Goal: Register for event/course

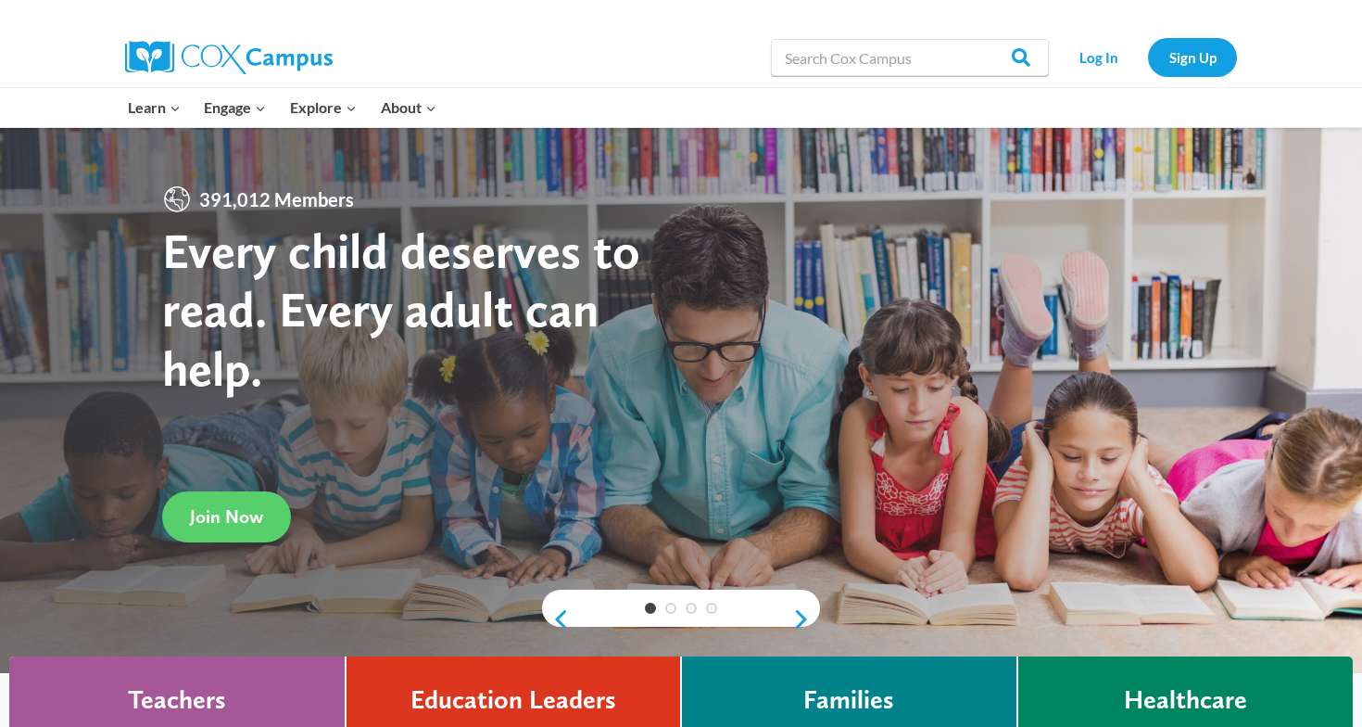
click at [65, 104] on div "Learn Expand PK-5 Structured Literacy Program En español Early Care and Learnin…" at bounding box center [681, 108] width 1362 height 40
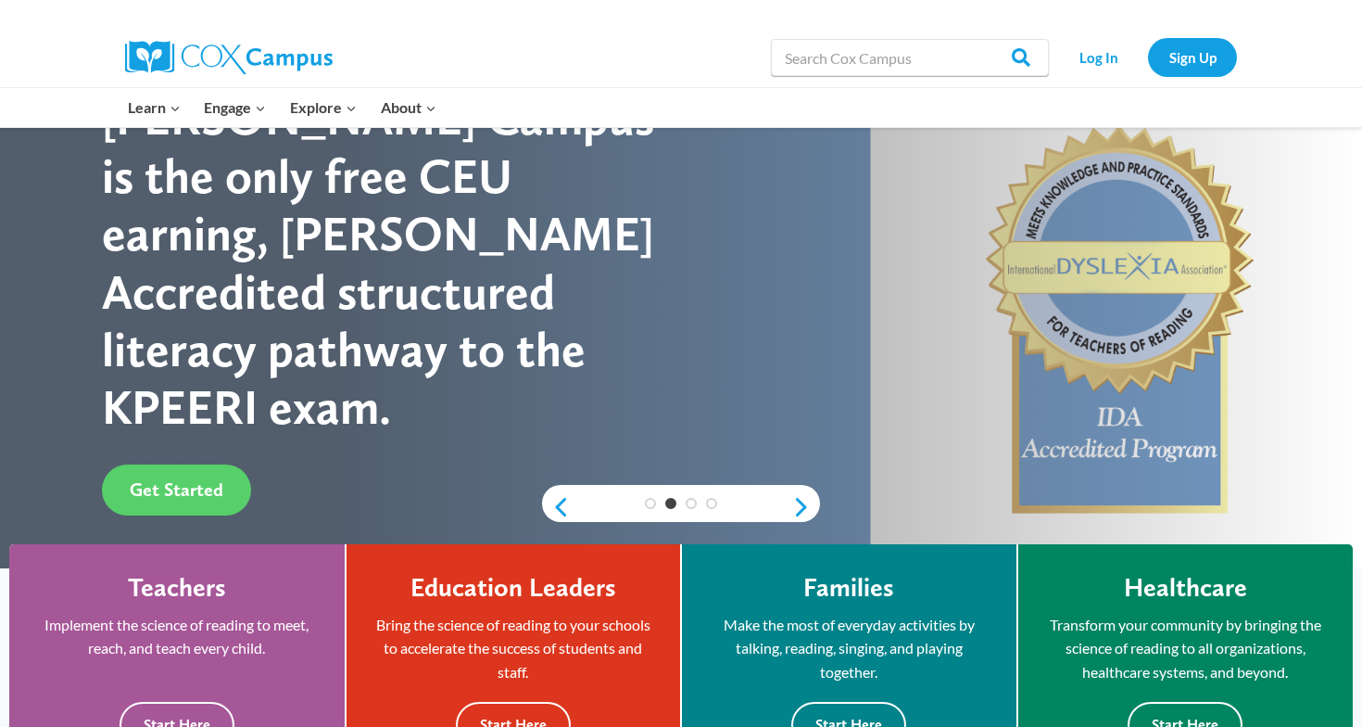
scroll to position [148, 0]
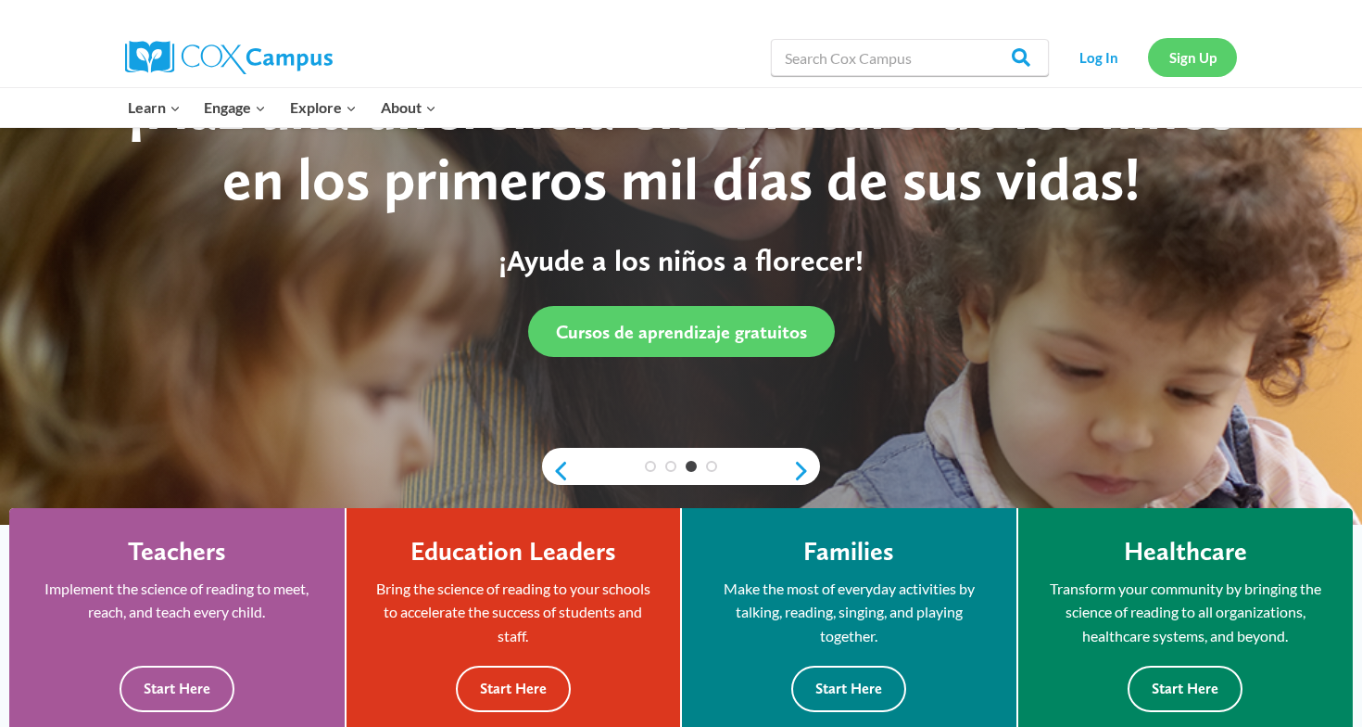
click at [1195, 58] on link "Sign Up" at bounding box center [1192, 57] width 89 height 38
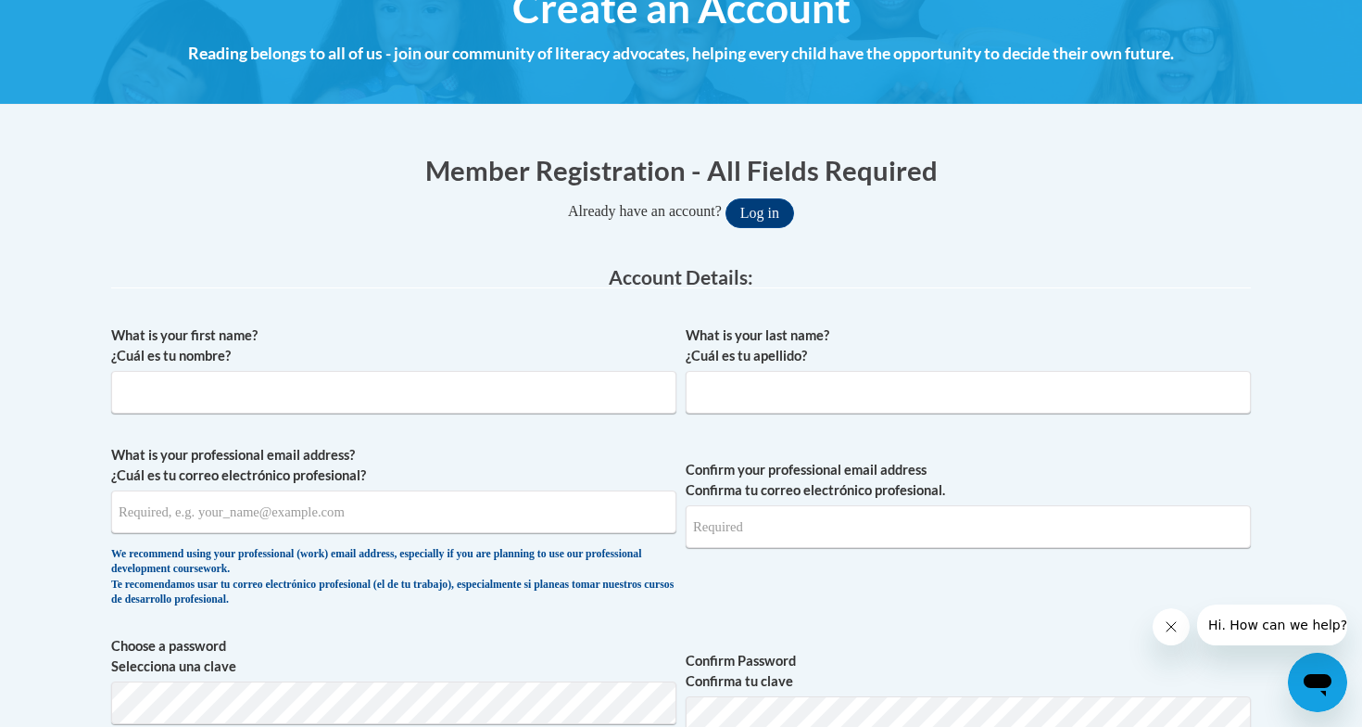
scroll to position [259, 0]
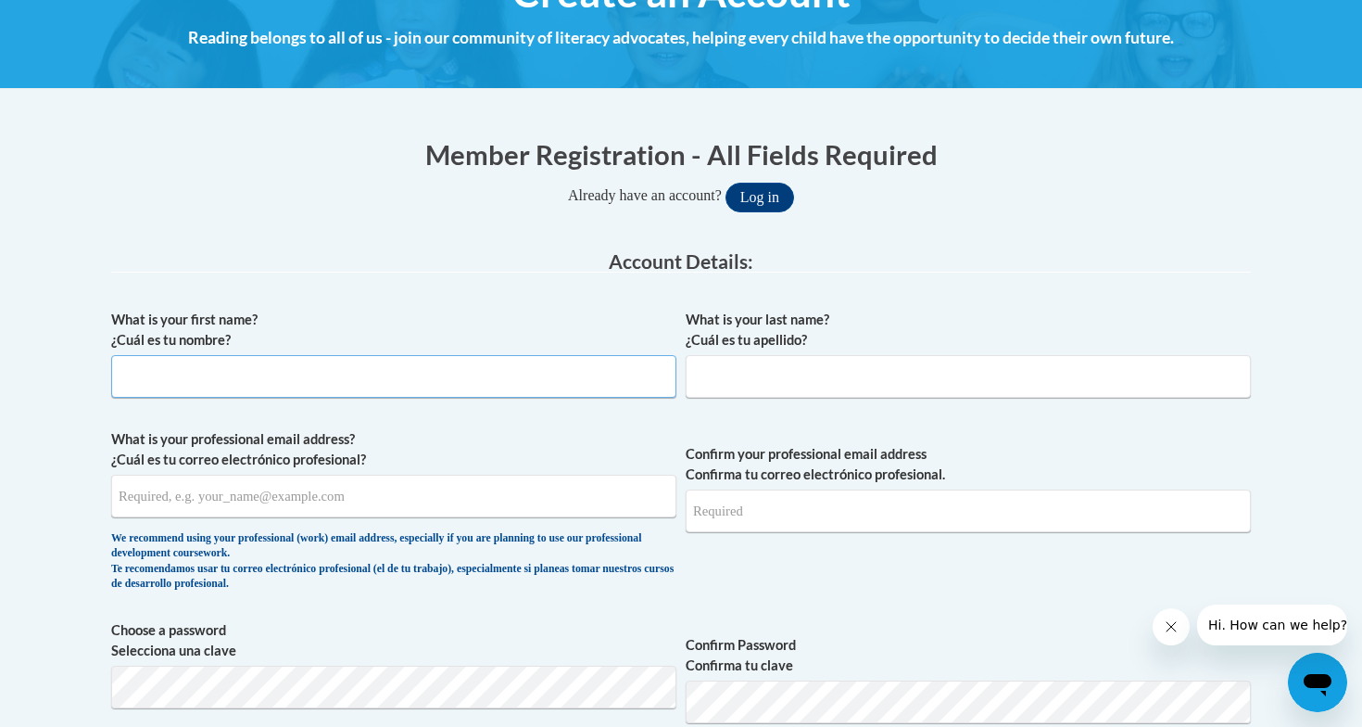
click at [171, 370] on input "What is your first name? ¿Cuál es tu nombre?" at bounding box center [393, 376] width 565 height 43
type input "Rodney"
type input "Snowell"
click at [145, 509] on input "What is your professional email address? ¿Cuál es tu correo electrónico profesi…" at bounding box center [393, 495] width 565 height 43
type input "rsnowell@pottsville.k12.pa.us"
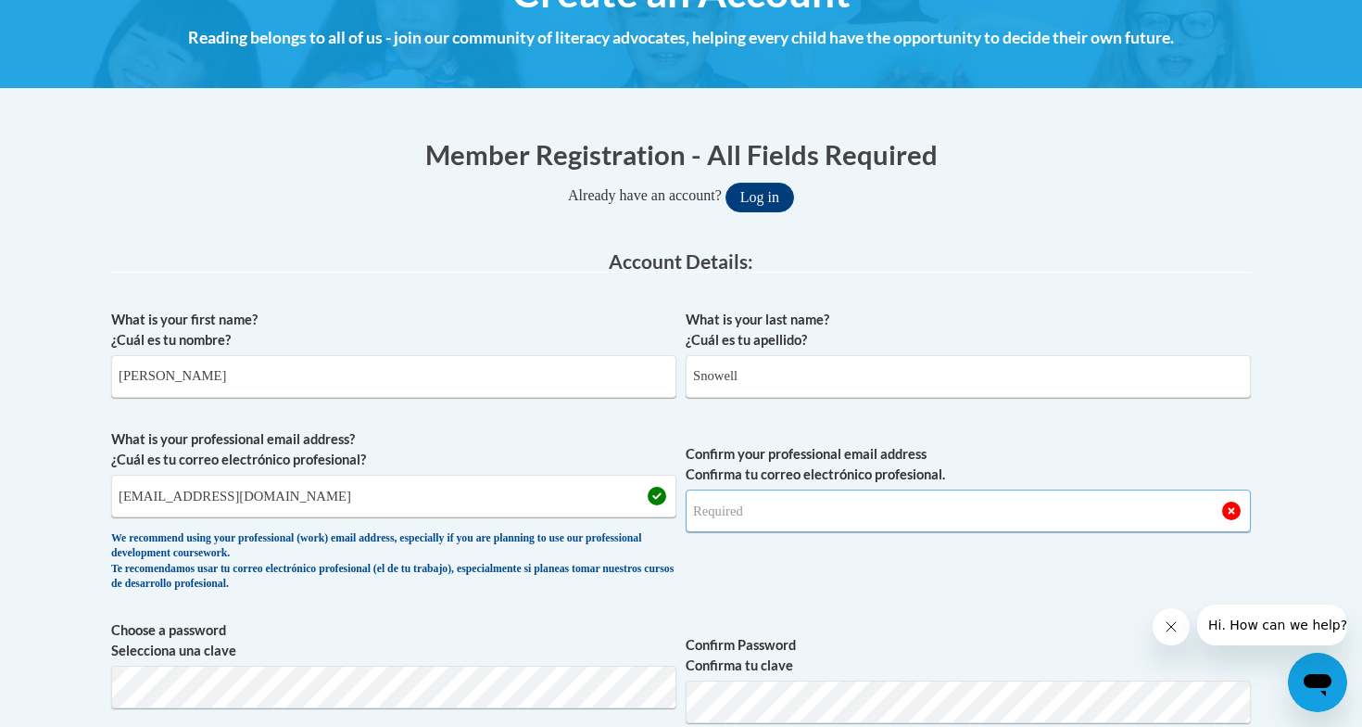
click at [733, 520] on input "Confirm your professional email address Confirma tu correo electrónico profesio…" at bounding box center [968, 510] width 565 height 43
type input "rsnowell@pottsville.k12.pa.us"
click at [661, 594] on span "What is your professional email address? ¿Cuál es tu correo electrónico profesi…" at bounding box center [393, 514] width 565 height 171
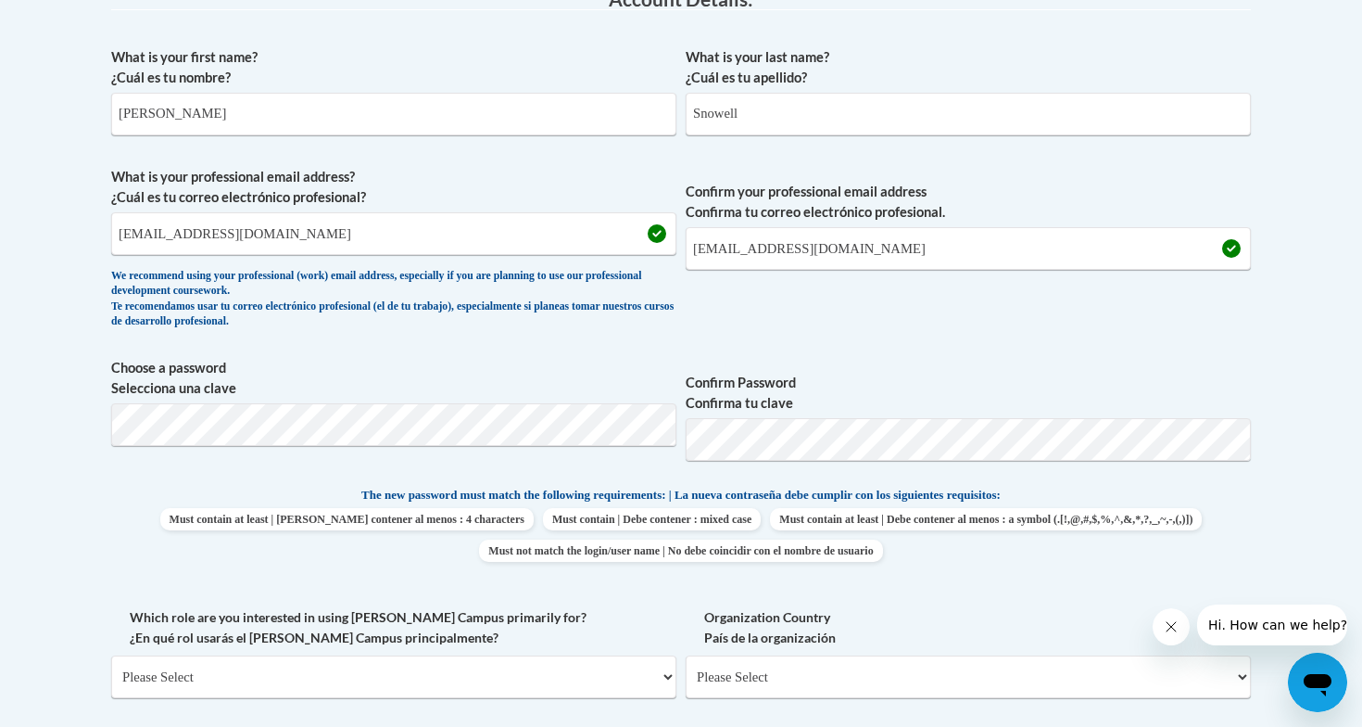
scroll to position [556, 0]
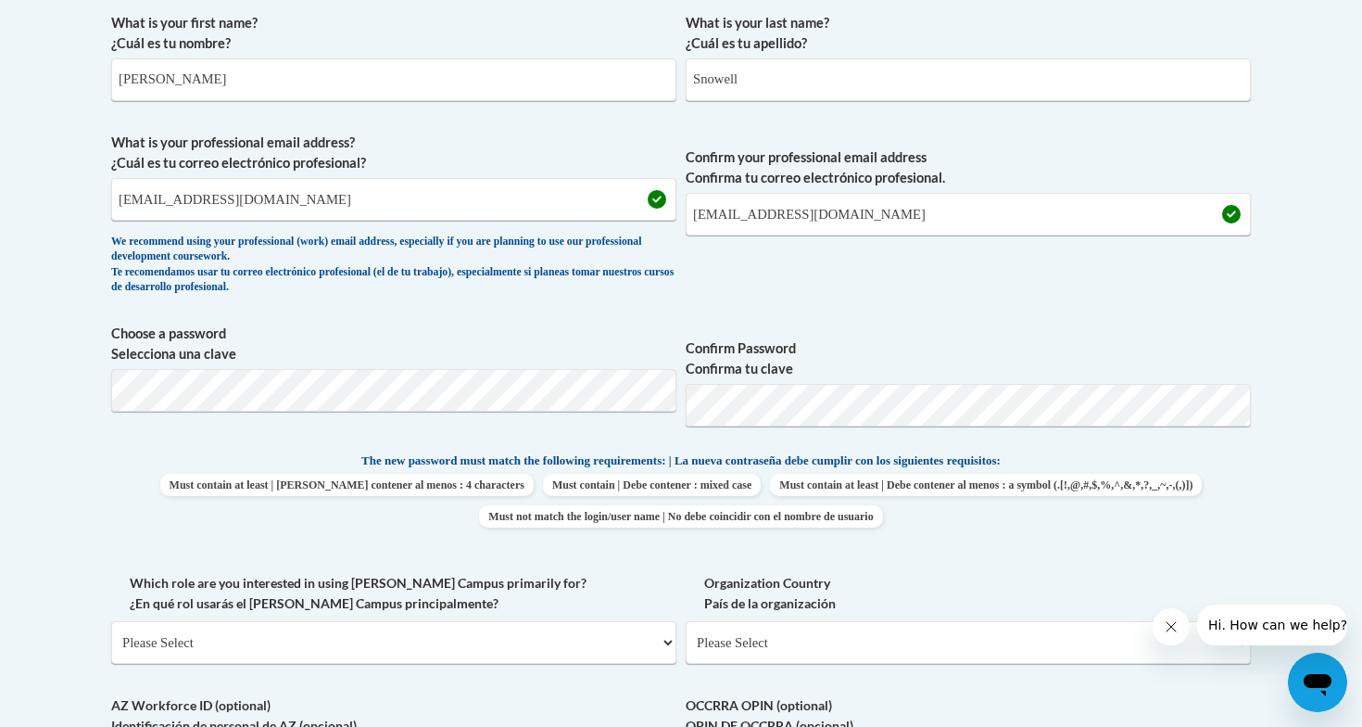
click at [613, 583] on label "Which role are you interested in using Cox Campus primarily for? ¿En qué rol us…" at bounding box center [393, 593] width 565 height 41
click at [613, 621] on select "Please Select College/University | Colegio/Universidad Community/Nonprofit Part…" at bounding box center [393, 642] width 565 height 43
click at [414, 638] on select "Please Select College/University | Colegio/Universidad Community/Nonprofit Part…" at bounding box center [393, 642] width 565 height 43
click at [1322, 412] on body "This site uses cookies to help improve your learning experience. By continuing …" at bounding box center [681, 566] width 1362 height 2244
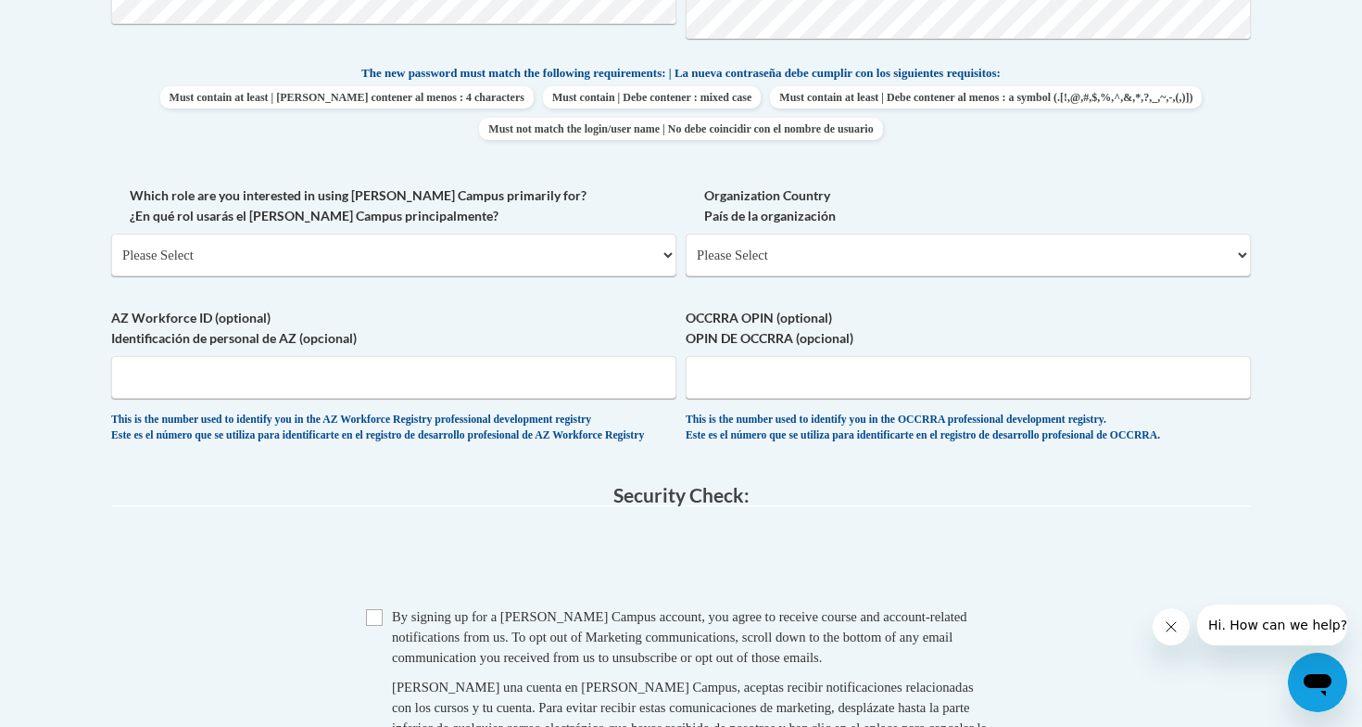
scroll to position [964, 0]
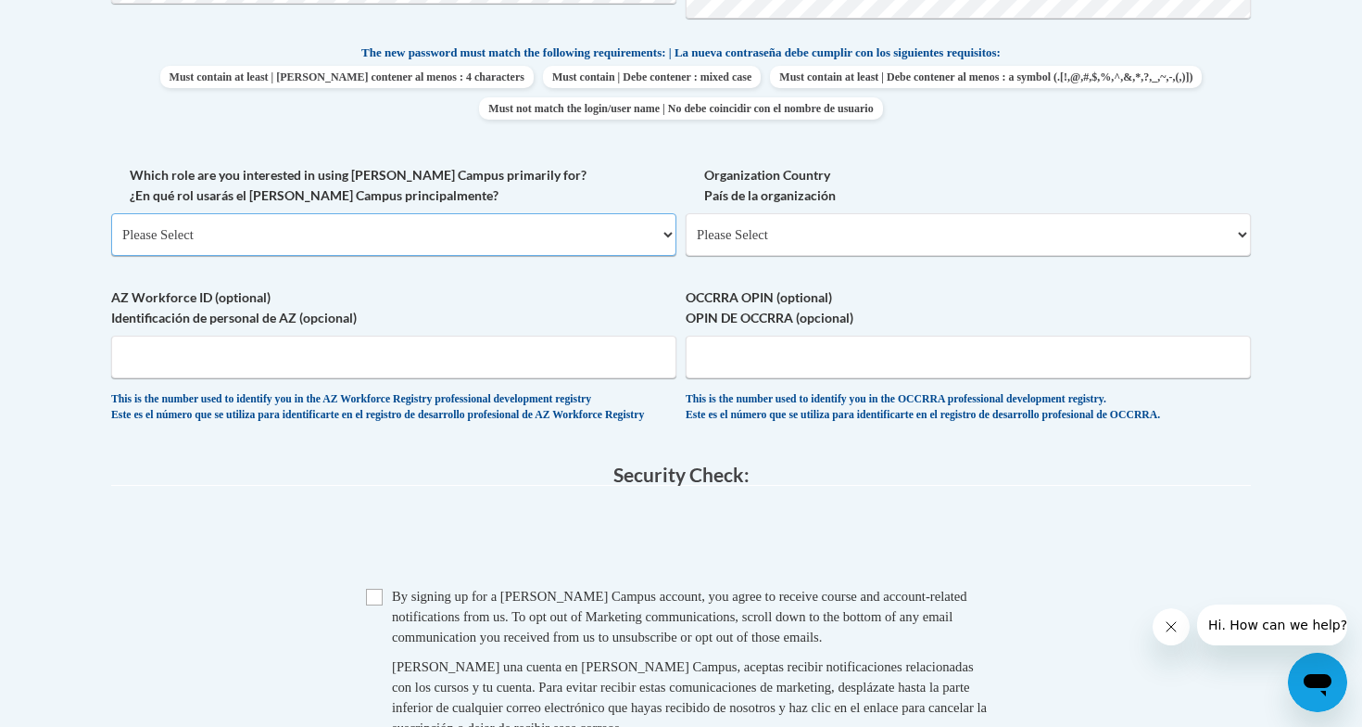
click at [192, 238] on select "Please Select College/University | Colegio/Universidad Community/Nonprofit Part…" at bounding box center [393, 234] width 565 height 43
select select "fbf2d438-af2f-41f8-98f1-81c410e29de3"
click at [111, 213] on select "Please Select College/University | Colegio/Universidad Community/Nonprofit Part…" at bounding box center [393, 234] width 565 height 43
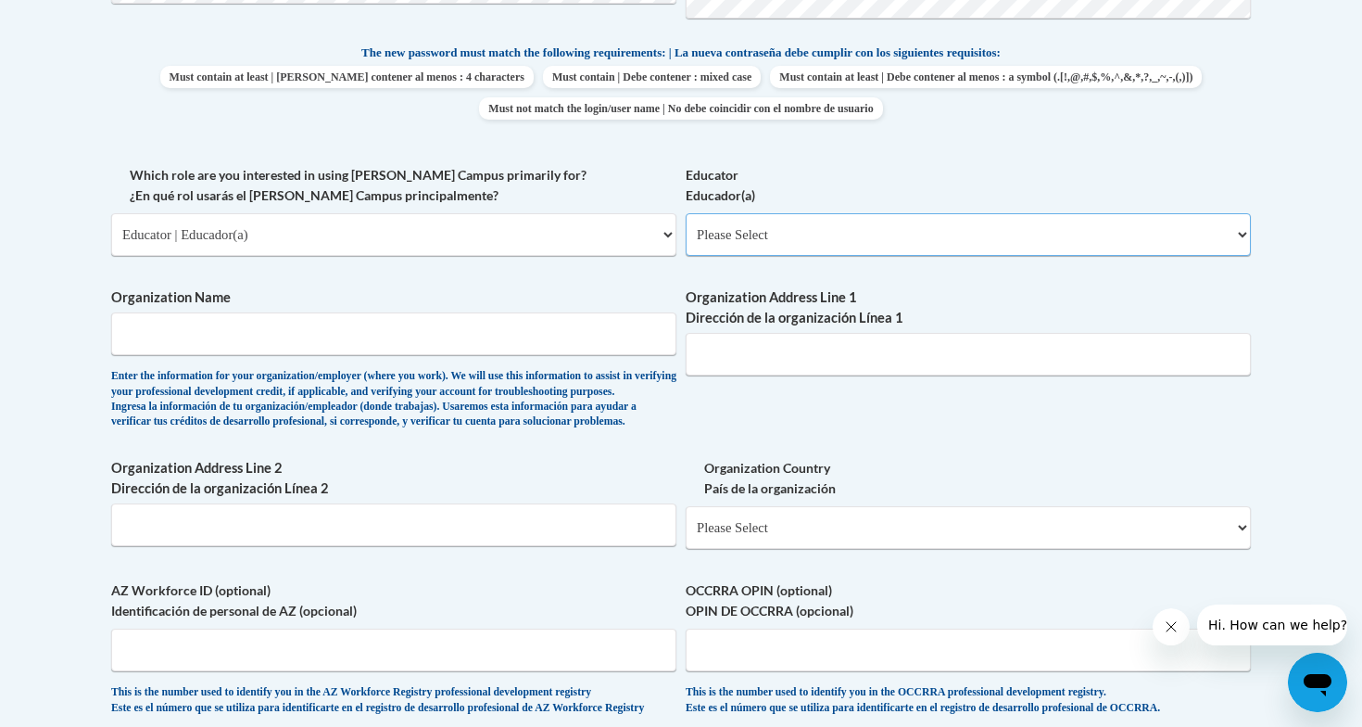
click at [748, 243] on select "Please Select Early Learning/Daycare Teacher/Family Home Care Provider | Maestr…" at bounding box center [968, 234] width 565 height 43
select select "8e40623d-54d0-45cd-9f92-5df65cd3f8cf"
click at [686, 213] on select "Please Select Early Learning/Daycare Teacher/Family Home Care Provider | Maestr…" at bounding box center [968, 234] width 565 height 43
click at [171, 339] on input "Organization Name" at bounding box center [393, 333] width 565 height 43
type input "Pottsville Area School District"
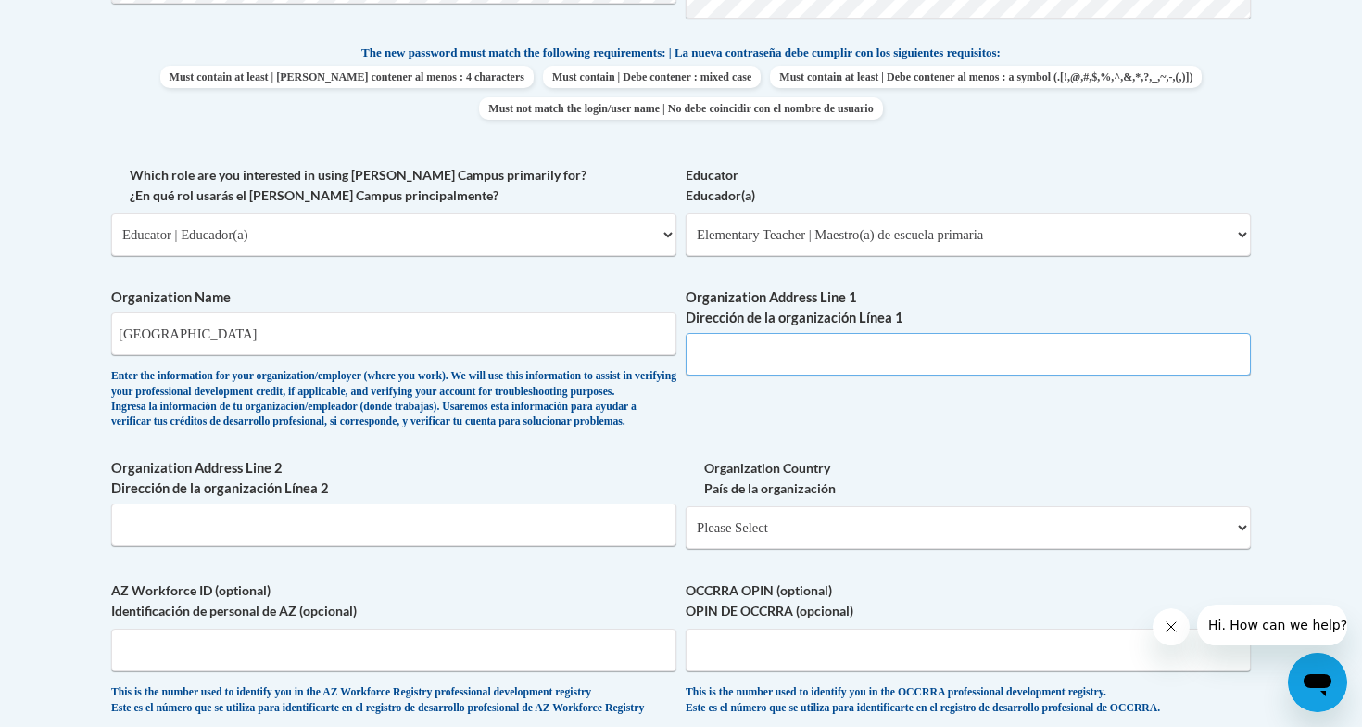
click at [716, 363] on input "Organization Address Line 1 Dirección de la organización Línea 1" at bounding box center [968, 354] width 565 height 43
type input "1640 Mt. Hope Avenue"
click at [728, 549] on select "Please Select United States | Estados Unidos Outside of the United States | Fue…" at bounding box center [968, 527] width 565 height 43
select select "ad49bcad-a171-4b2e-b99c-48b446064914"
click at [686, 536] on select "Please Select United States | Estados Unidos Outside of the United States | Fue…" at bounding box center [968, 527] width 565 height 43
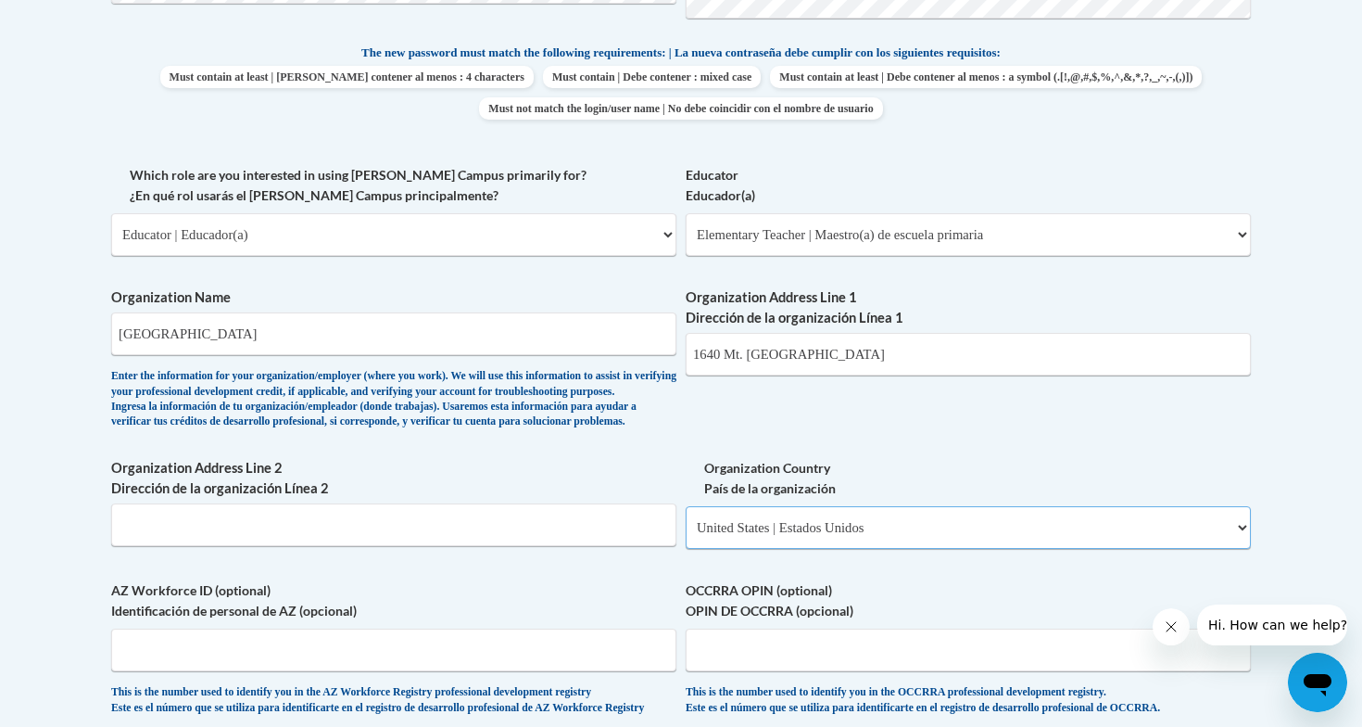
select select
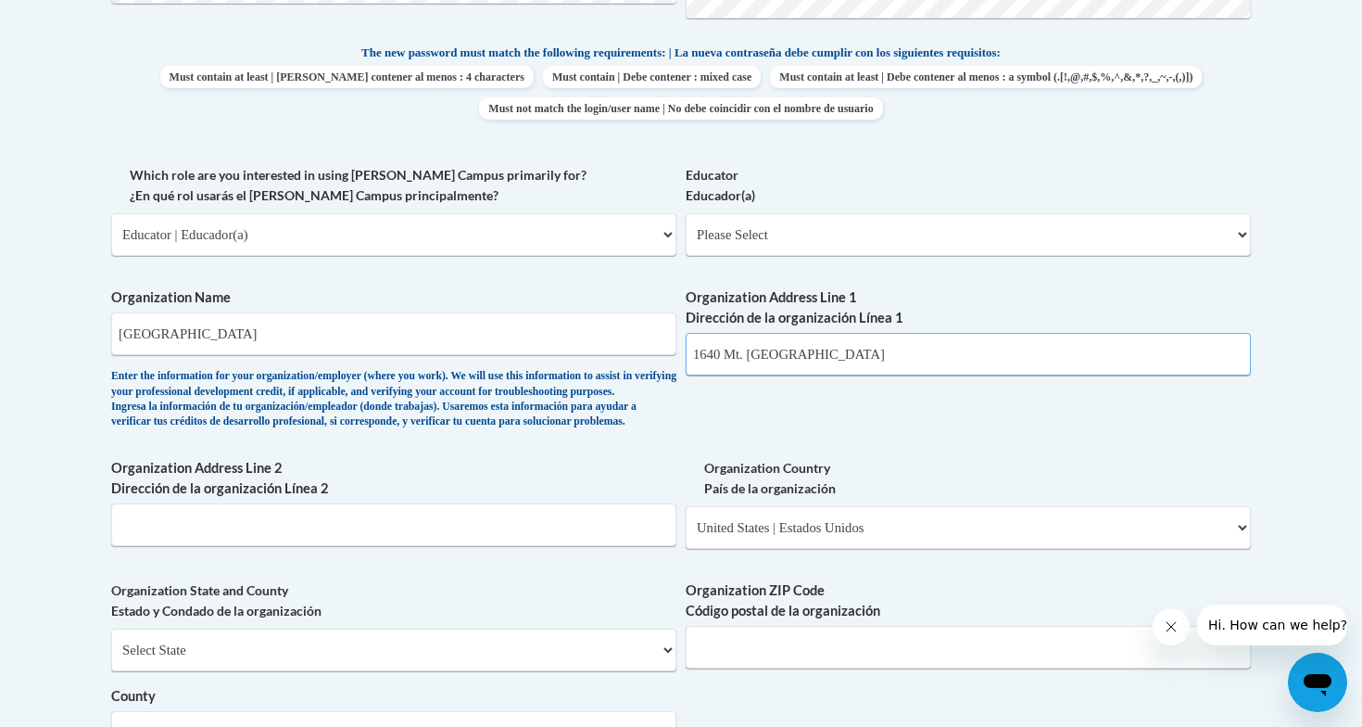
click at [850, 358] on input "1640 Mt. Hope Avenue" at bounding box center [968, 354] width 565 height 43
click at [943, 433] on div "What is your first name? ¿Cuál es tu nombre? Rodney What is your last name? ¿Cu…" at bounding box center [681, 268] width 1140 height 1344
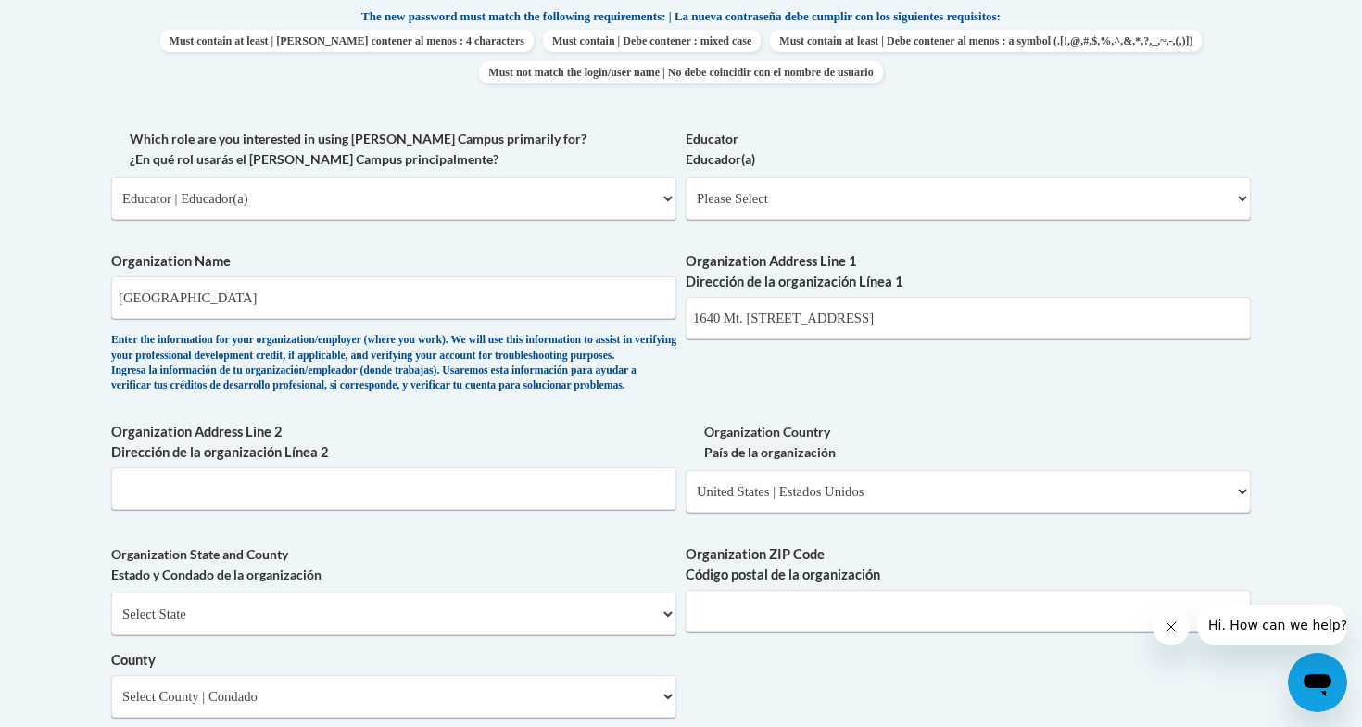
scroll to position [1001, 0]
click at [966, 323] on input "1640 Mt. Hope Avenue, Pottsville, PA 17901" at bounding box center [968, 317] width 565 height 43
type input "1640 Mt. Hope Avenue"
click at [235, 634] on select "Select State Alabama Alaska Arizona Arkansas California Colorado Connecticut De…" at bounding box center [393, 612] width 565 height 43
select select "Pennsylvania"
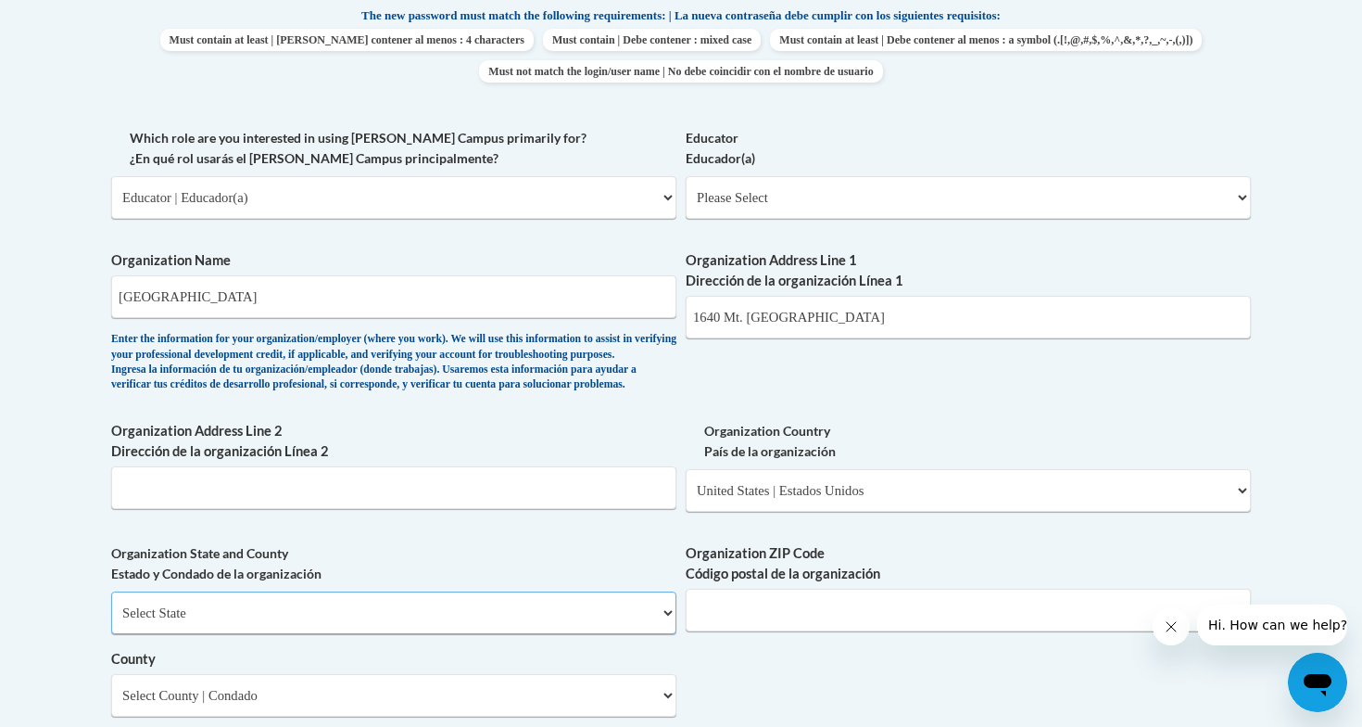
click at [111, 622] on select "Select State Alabama Alaska Arizona Arkansas California Colorado Connecticut De…" at bounding box center [393, 612] width 565 height 43
click at [800, 631] on input "Organization ZIP Code Código postal de la organización" at bounding box center [968, 609] width 565 height 43
type input "17901"
click at [611, 558] on div "What is your first name? ¿Cuál es tu nombre? Rodney What is your last name? ¿Cu…" at bounding box center [681, 231] width 1140 height 1344
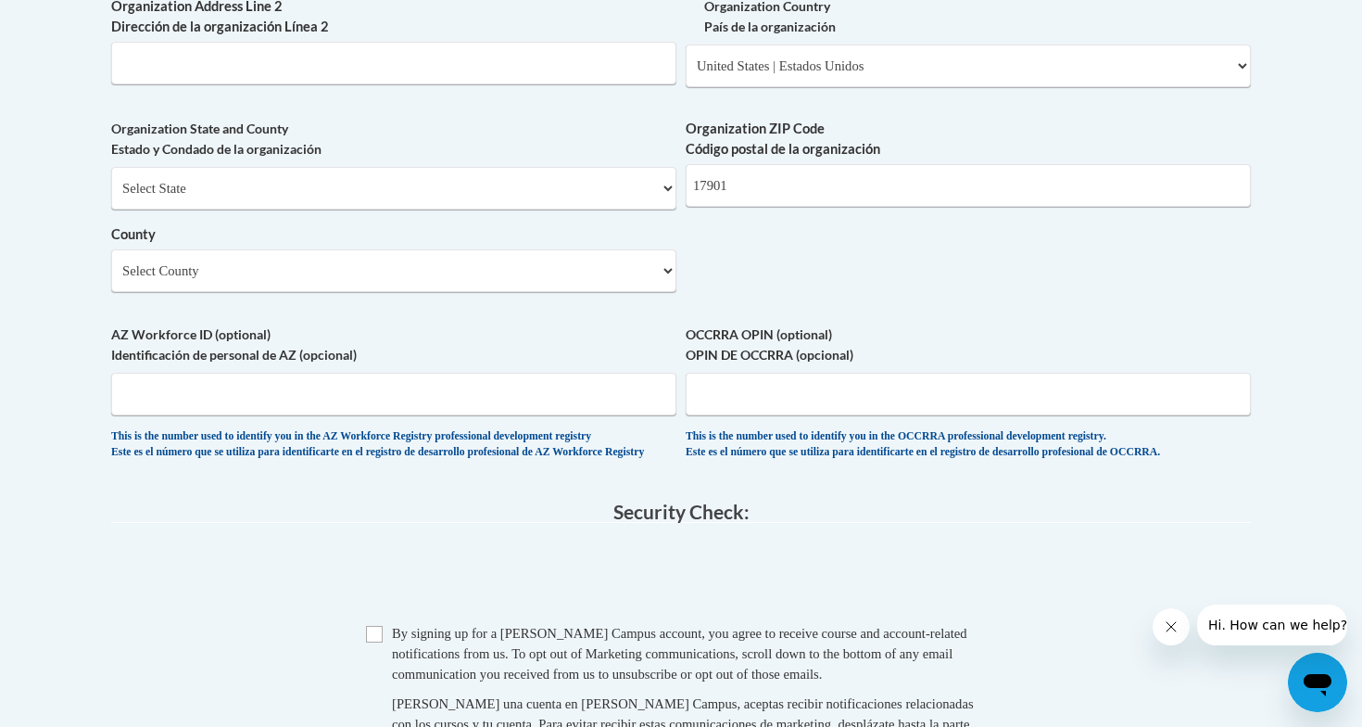
scroll to position [1446, 0]
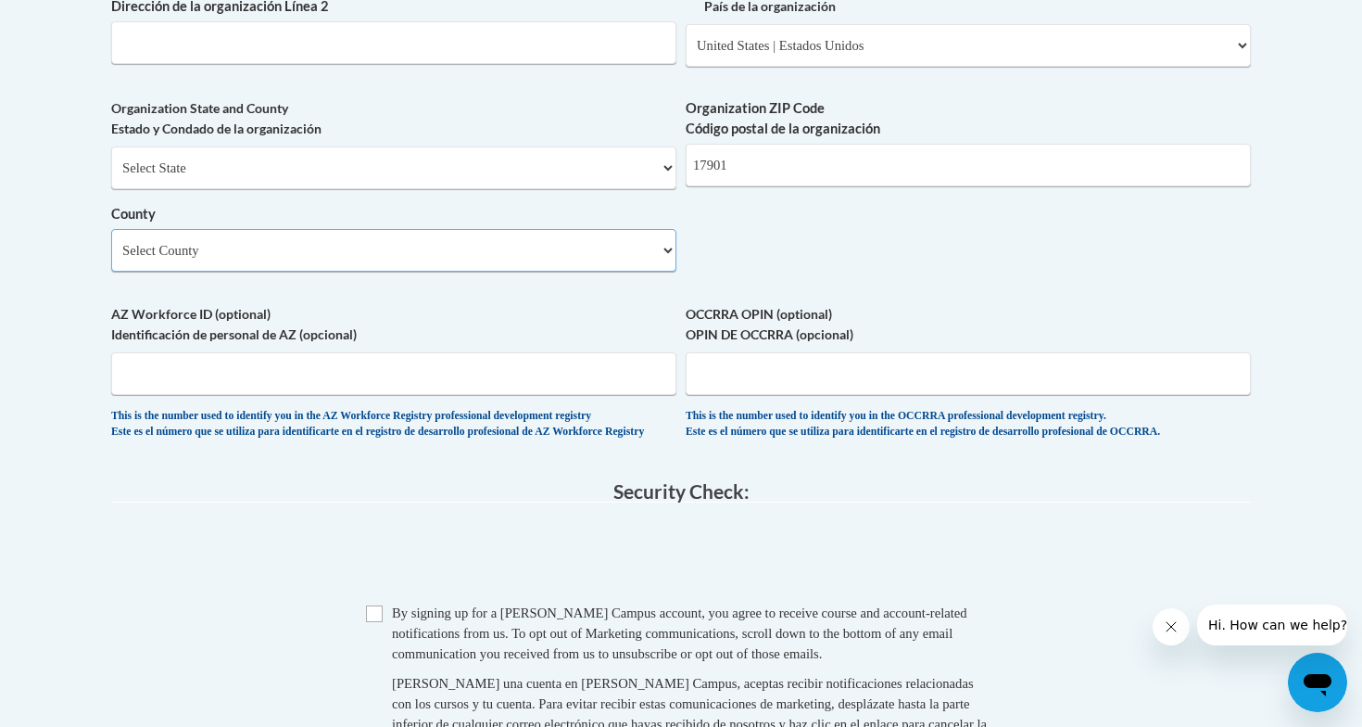
click at [193, 272] on select "Select County Adams Allegheny Armstrong Beaver Bedford Berks Blair Bradford Buc…" at bounding box center [393, 250] width 565 height 43
select select "Schuylkill"
click at [111, 259] on select "Select County Adams Allegheny Armstrong Beaver Bedford Berks Blair Bradford Buc…" at bounding box center [393, 250] width 565 height 43
click at [375, 622] on input "Checkbox" at bounding box center [374, 613] width 17 height 17
checkbox input "true"
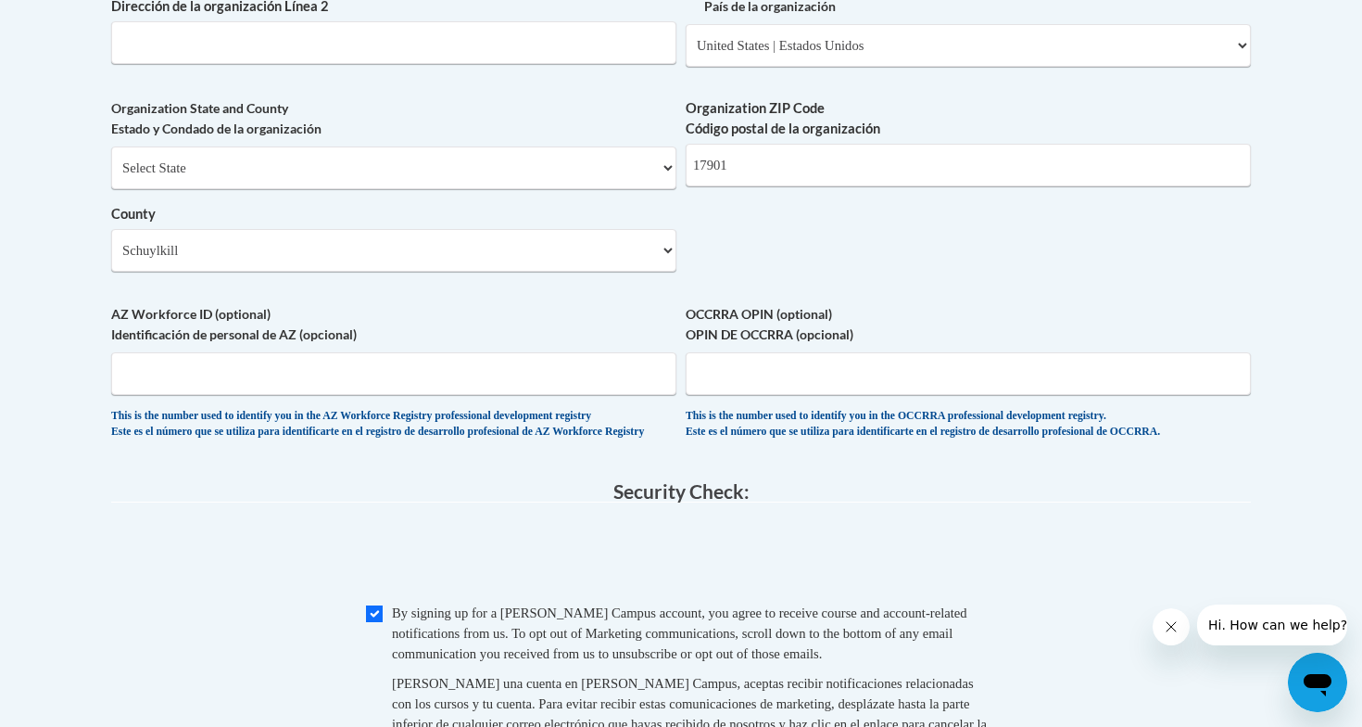
click at [196, 593] on span "0cAFcWeA55r98ihmdaBdnerloN7YMOQ7AOFhkQTvG2lRFepLi-pX0qi_CKx-6KQH9mBQ5_0qfd0s1Ct…" at bounding box center [681, 557] width 1140 height 72
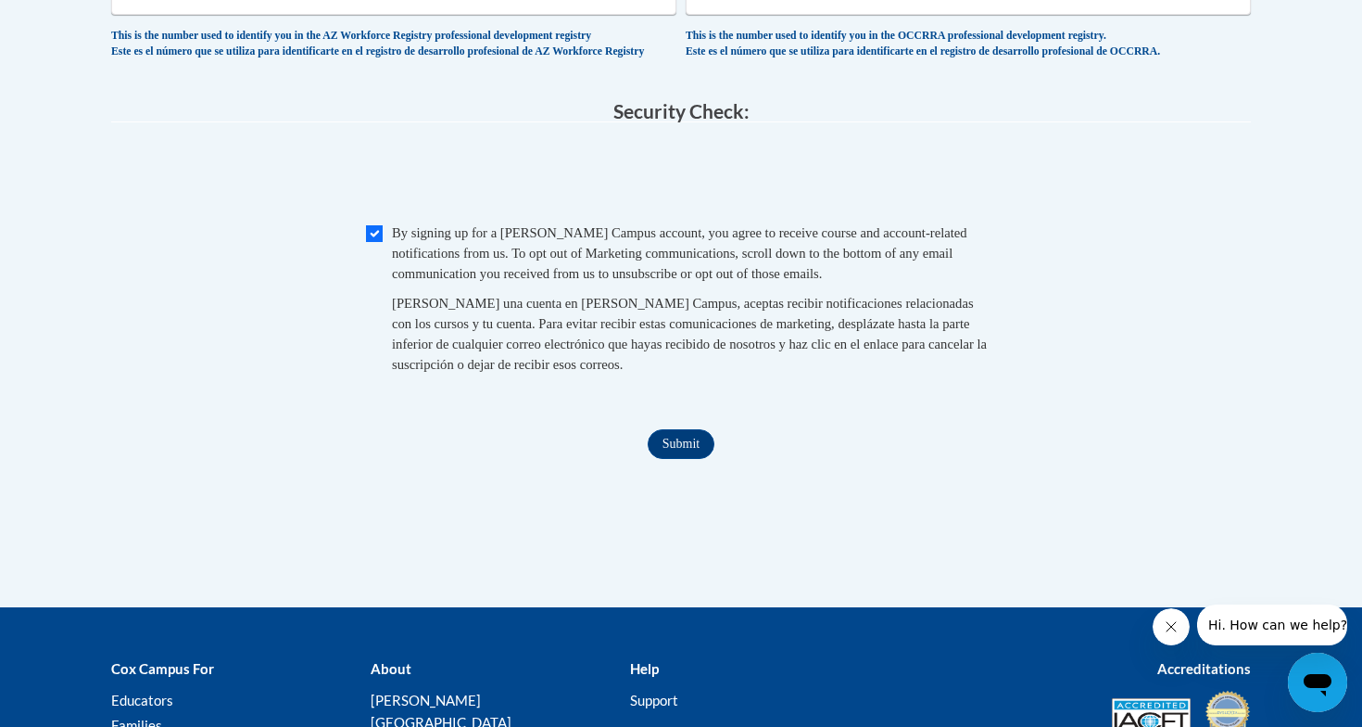
scroll to position [1891, 0]
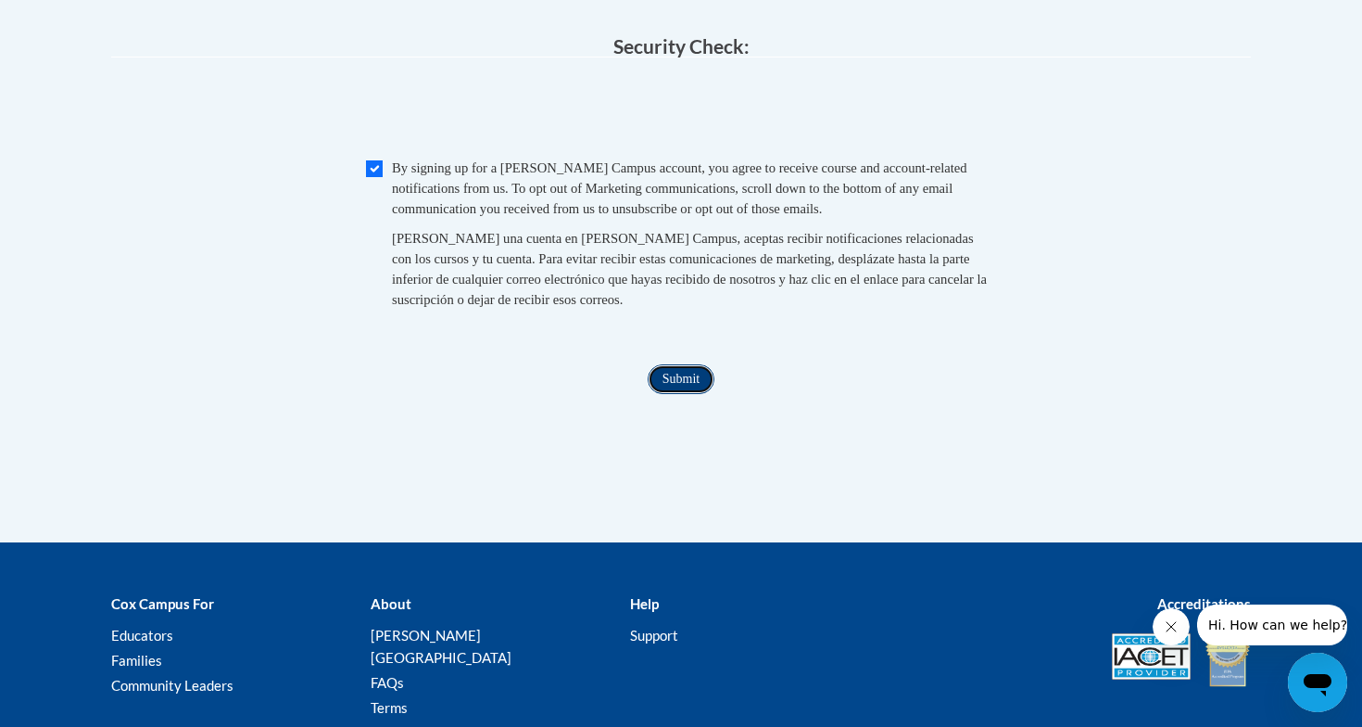
click at [682, 394] on input "Submit" at bounding box center [681, 379] width 67 height 30
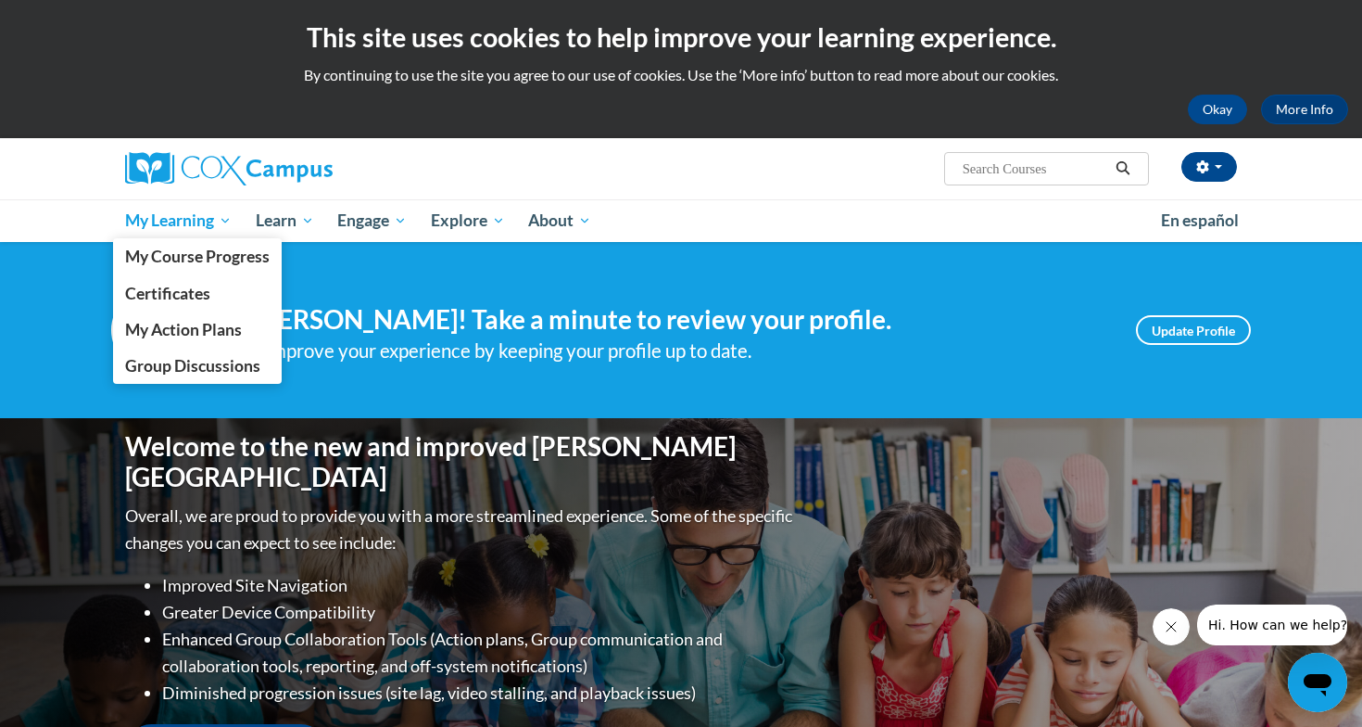
click at [196, 222] on span "My Learning" at bounding box center [178, 220] width 107 height 22
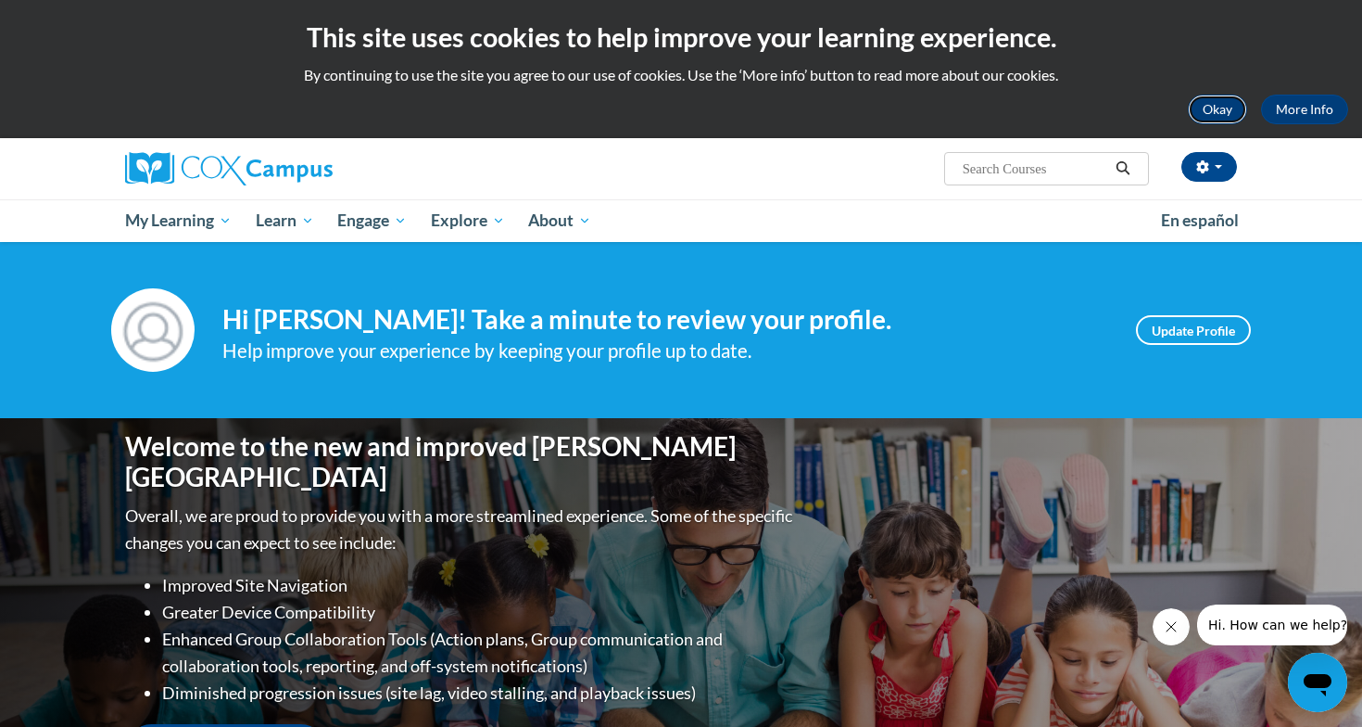
click at [1224, 109] on button "Okay" at bounding box center [1217, 110] width 59 height 30
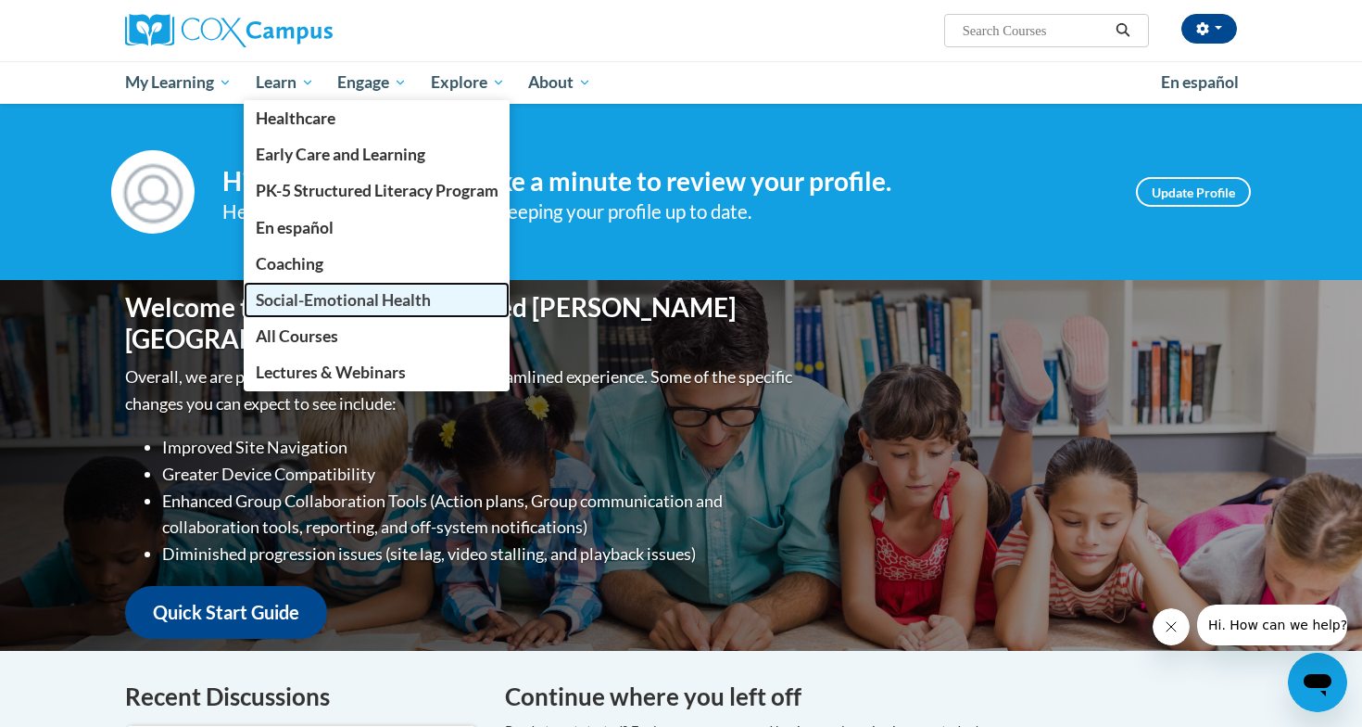
click at [288, 306] on span "Social-Emotional Health" at bounding box center [343, 299] width 175 height 19
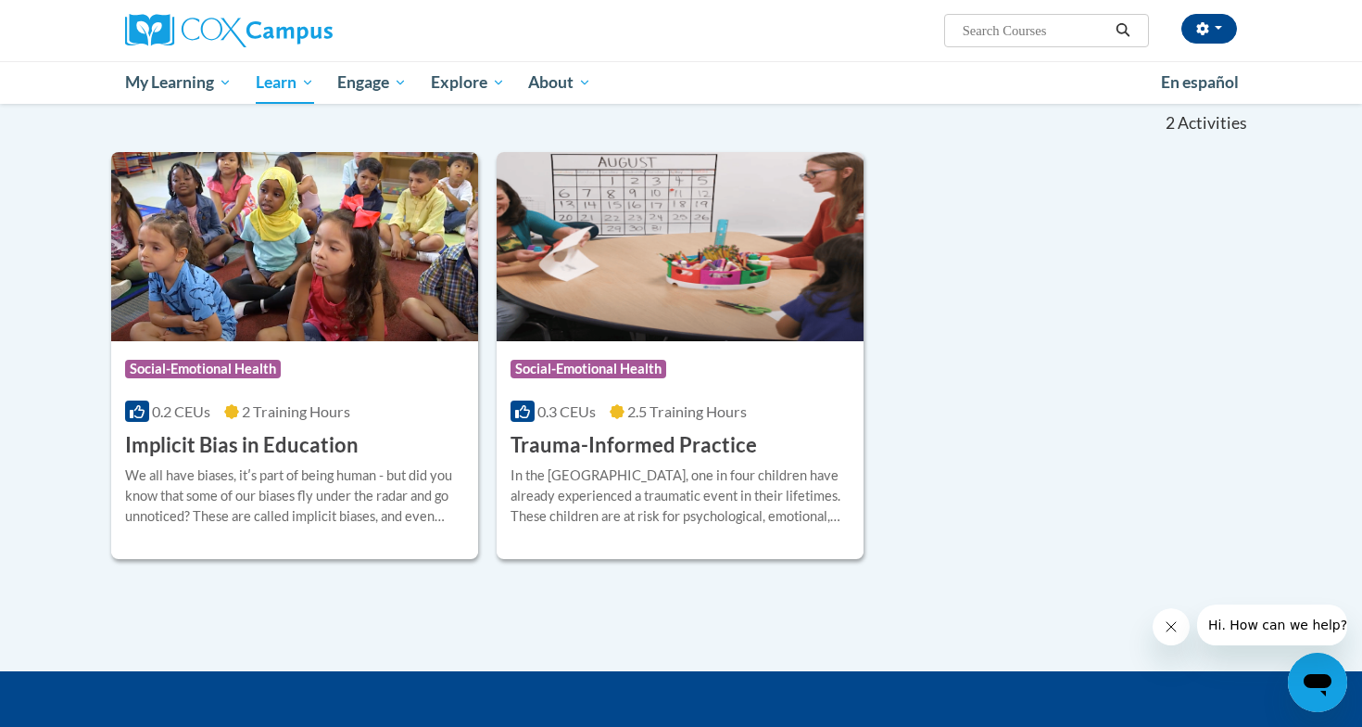
scroll to position [148, 0]
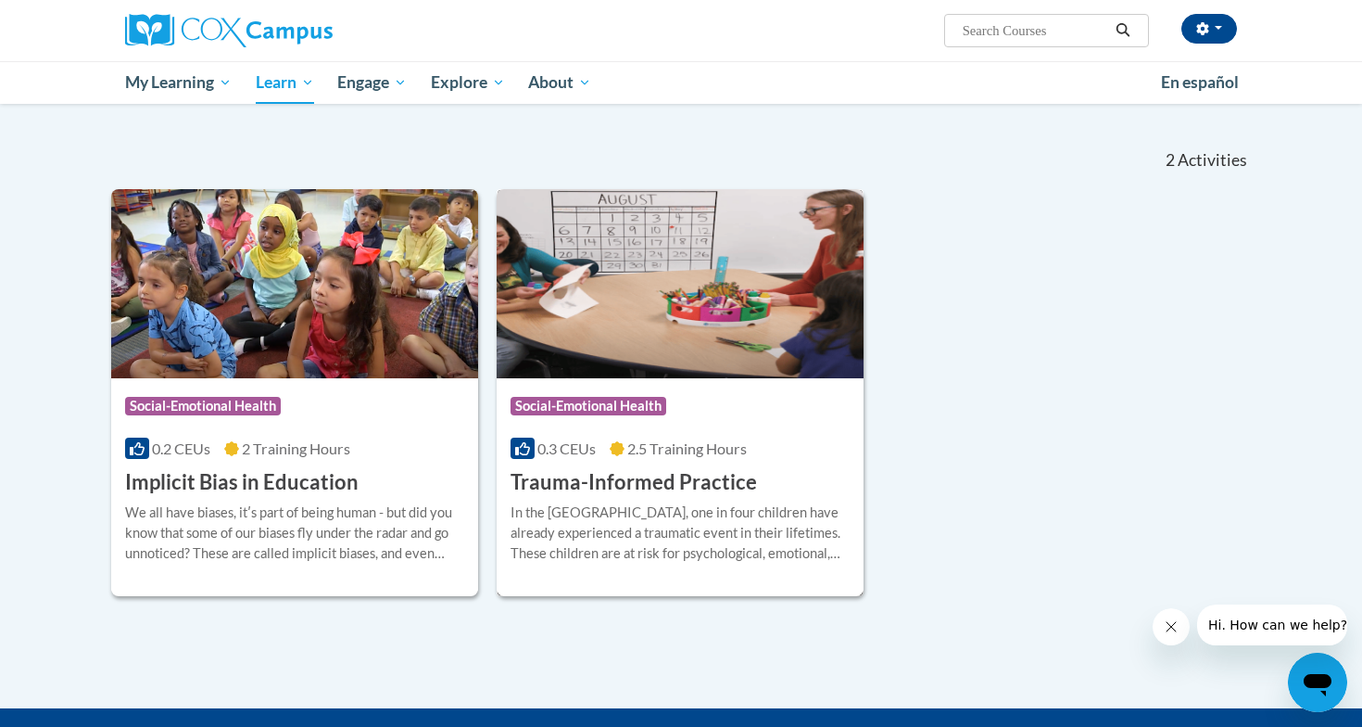
click at [628, 502] on div "In the United States, one in four children have already experienced a traumatic…" at bounding box center [680, 532] width 339 height 61
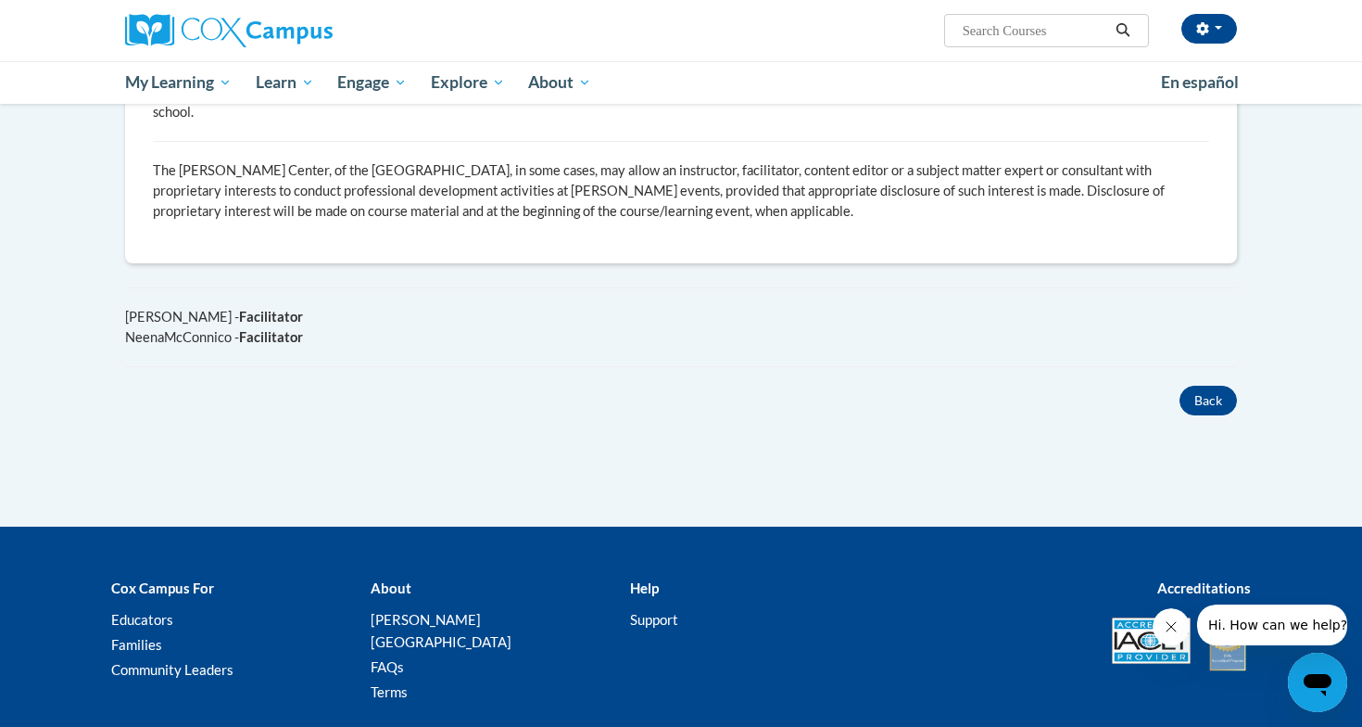
scroll to position [1223, 0]
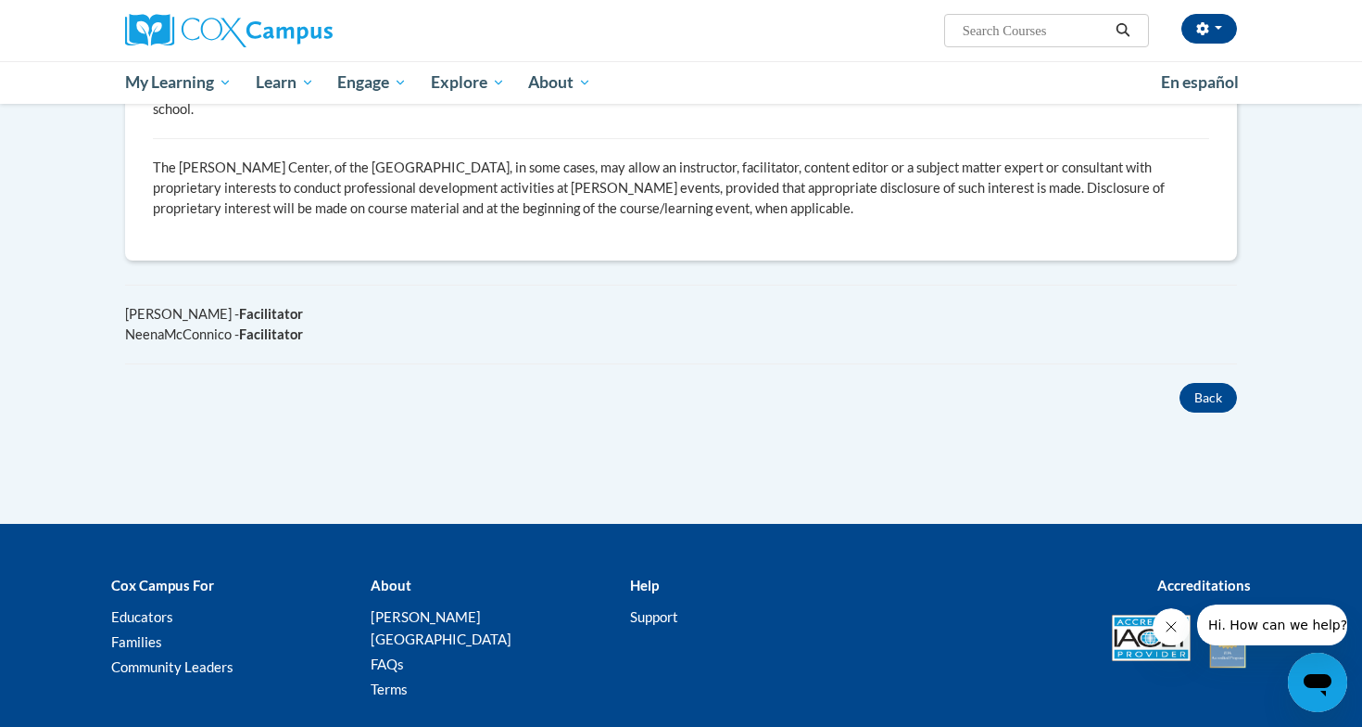
click at [855, 383] on div "Back" at bounding box center [681, 398] width 1140 height 30
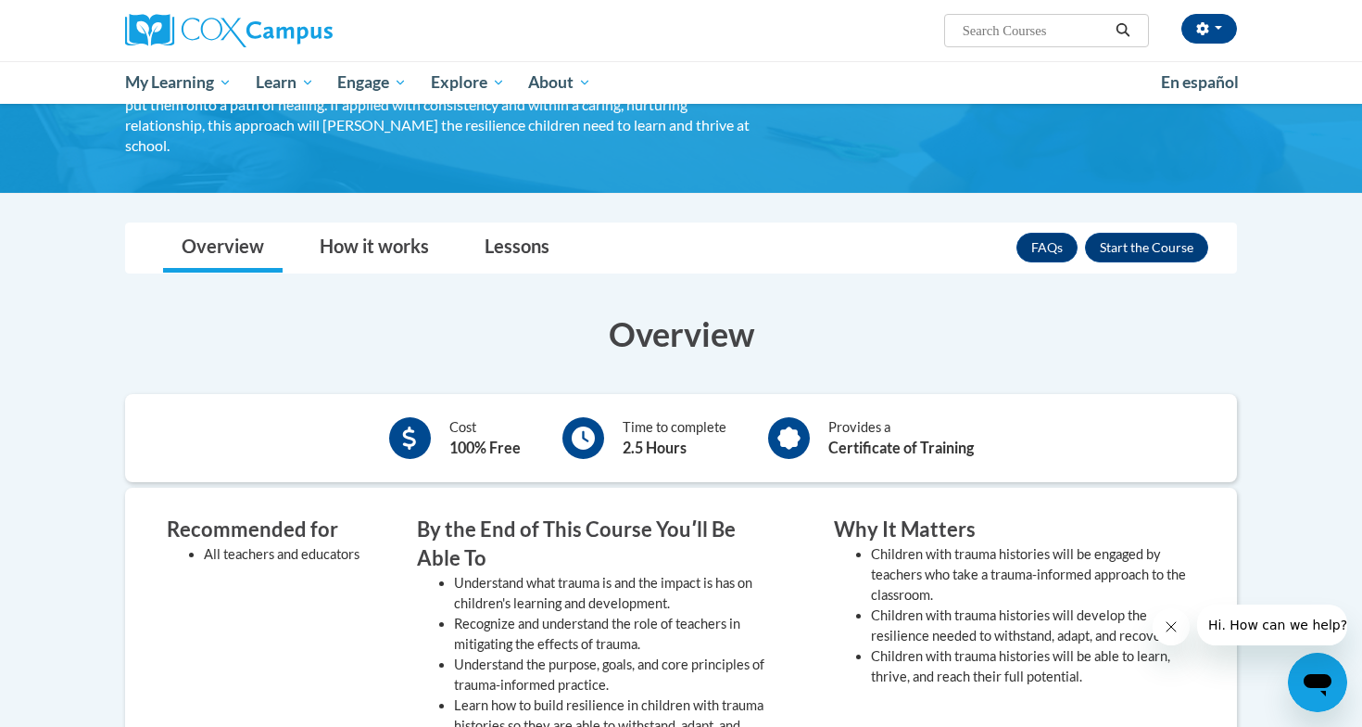
scroll to position [297, 0]
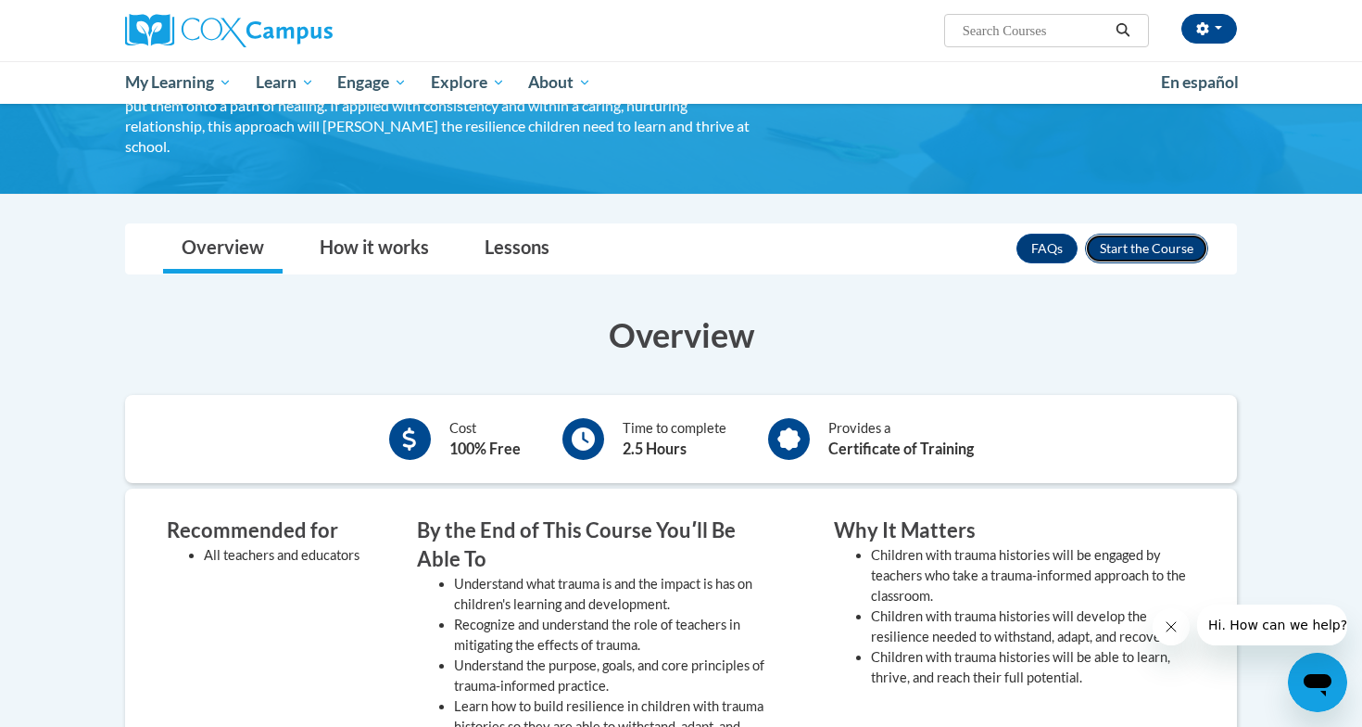
click at [1157, 252] on button "Enroll" at bounding box center [1146, 249] width 123 height 30
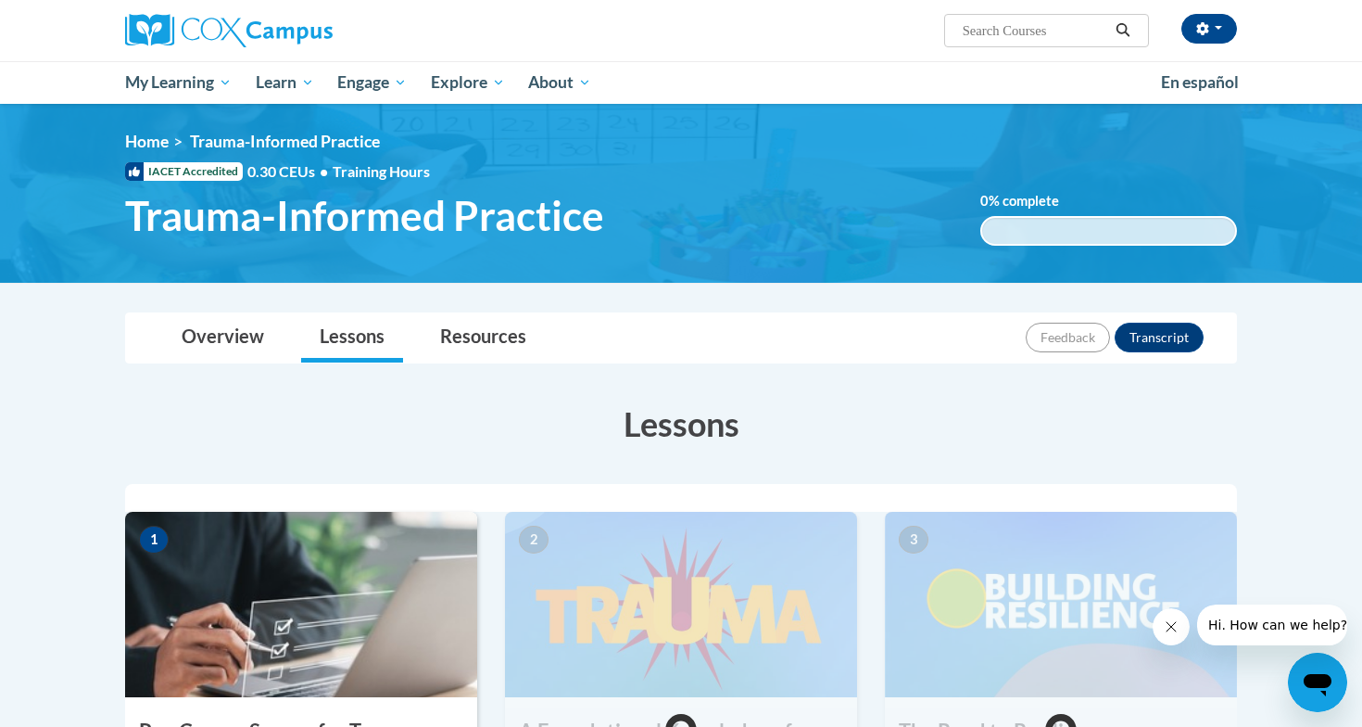
click at [861, 431] on h3 "Lessons" at bounding box center [681, 423] width 1112 height 46
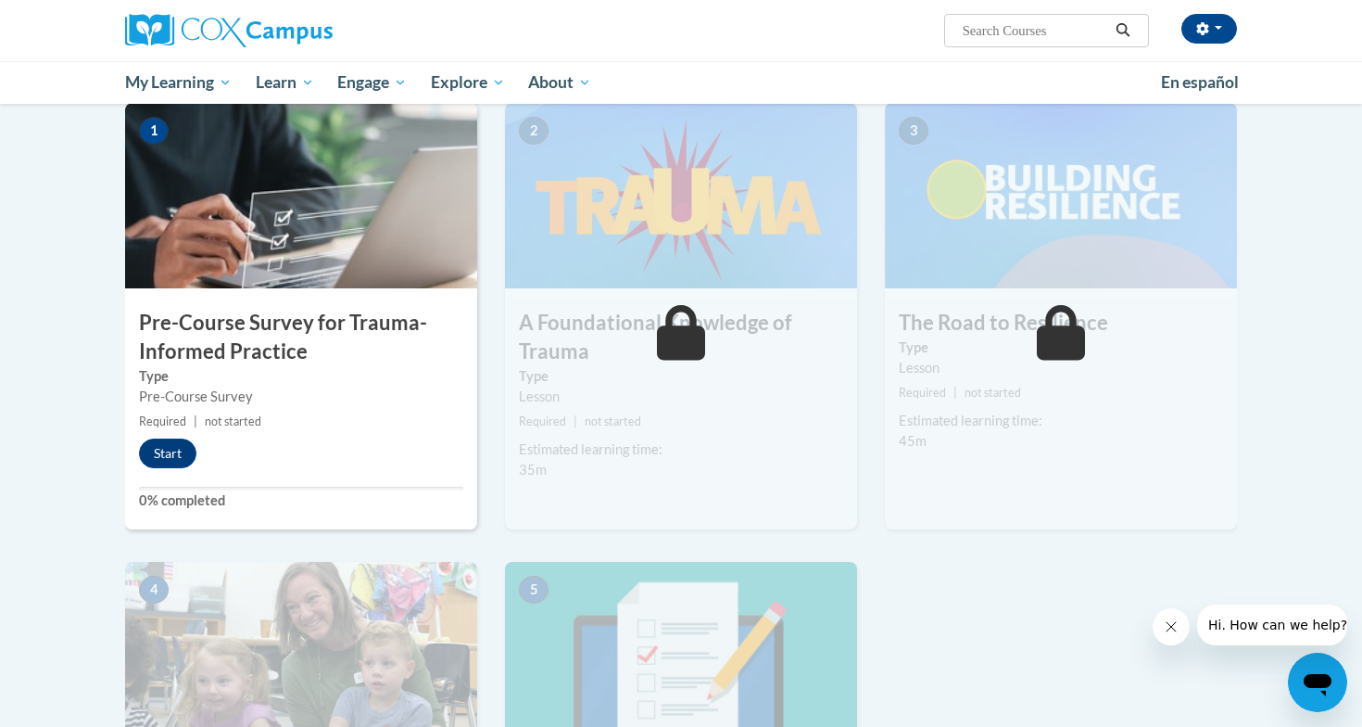
scroll to position [408, 0]
click at [176, 456] on button "Start" at bounding box center [167, 454] width 57 height 30
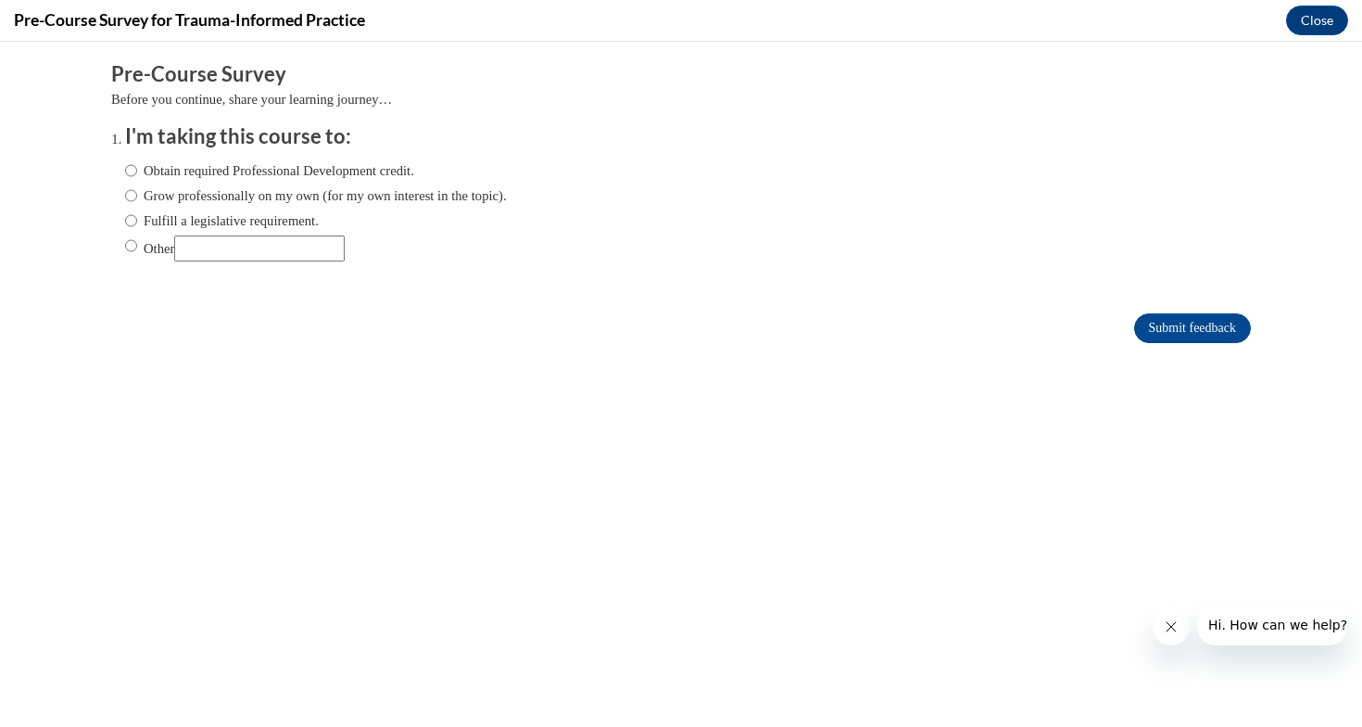
scroll to position [0, 0]
click at [129, 197] on input "Grow professionally on my own (for my own interest in the topic)." at bounding box center [131, 195] width 12 height 20
radio input "true"
click at [1173, 330] on input "Submit feedback" at bounding box center [1192, 328] width 117 height 30
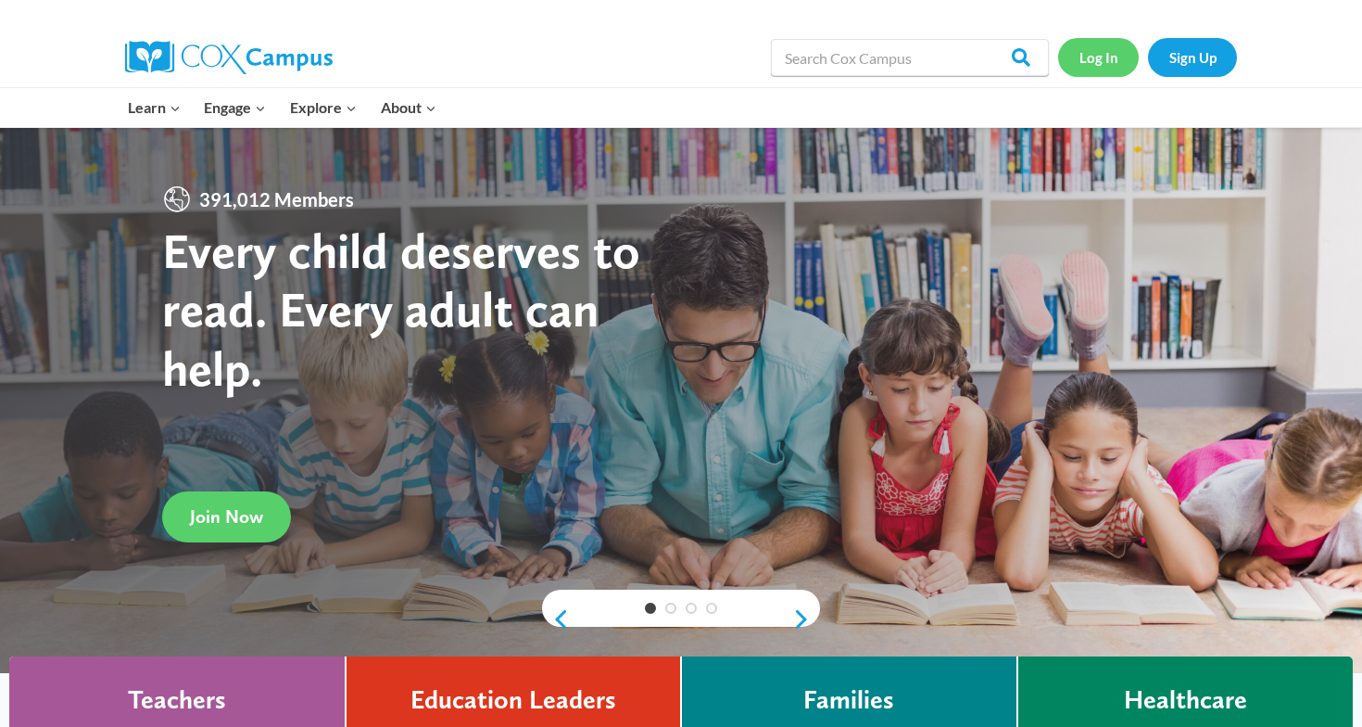
click at [1105, 57] on link "Log In" at bounding box center [1098, 57] width 81 height 38
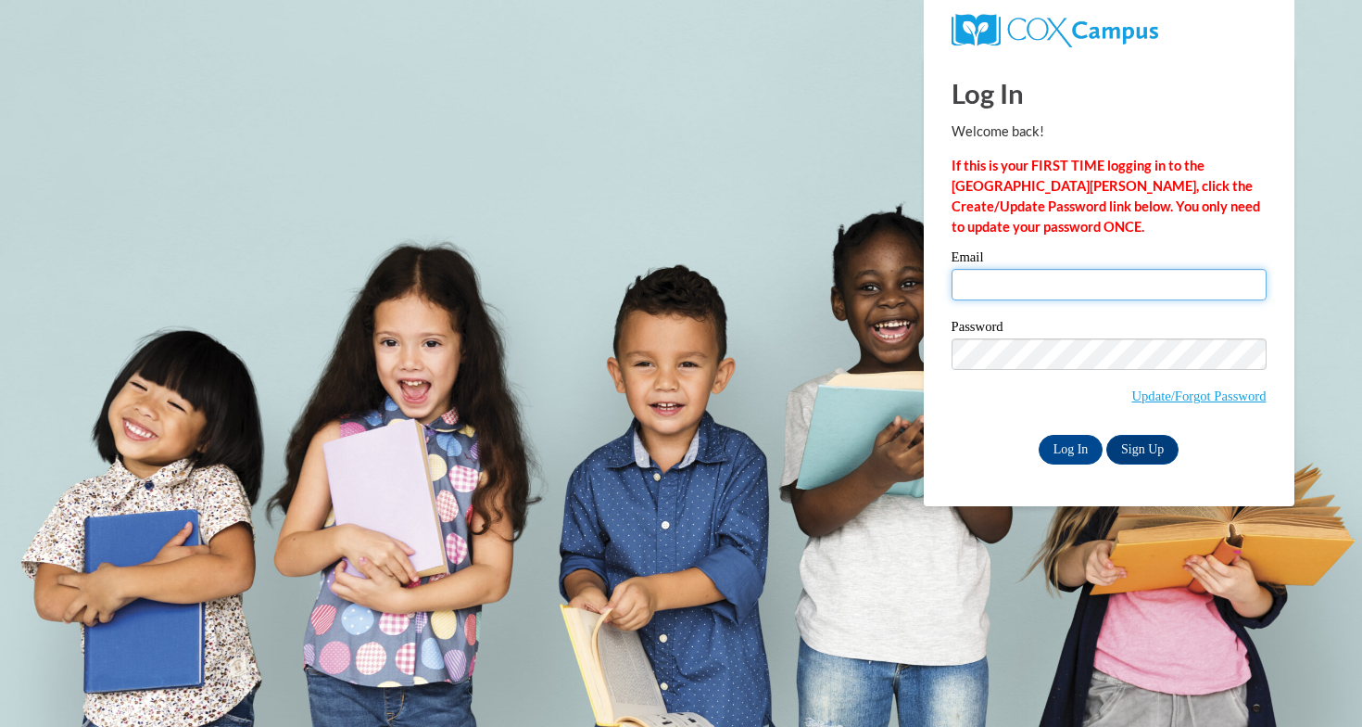
click at [980, 289] on input "Email" at bounding box center [1109, 285] width 315 height 32
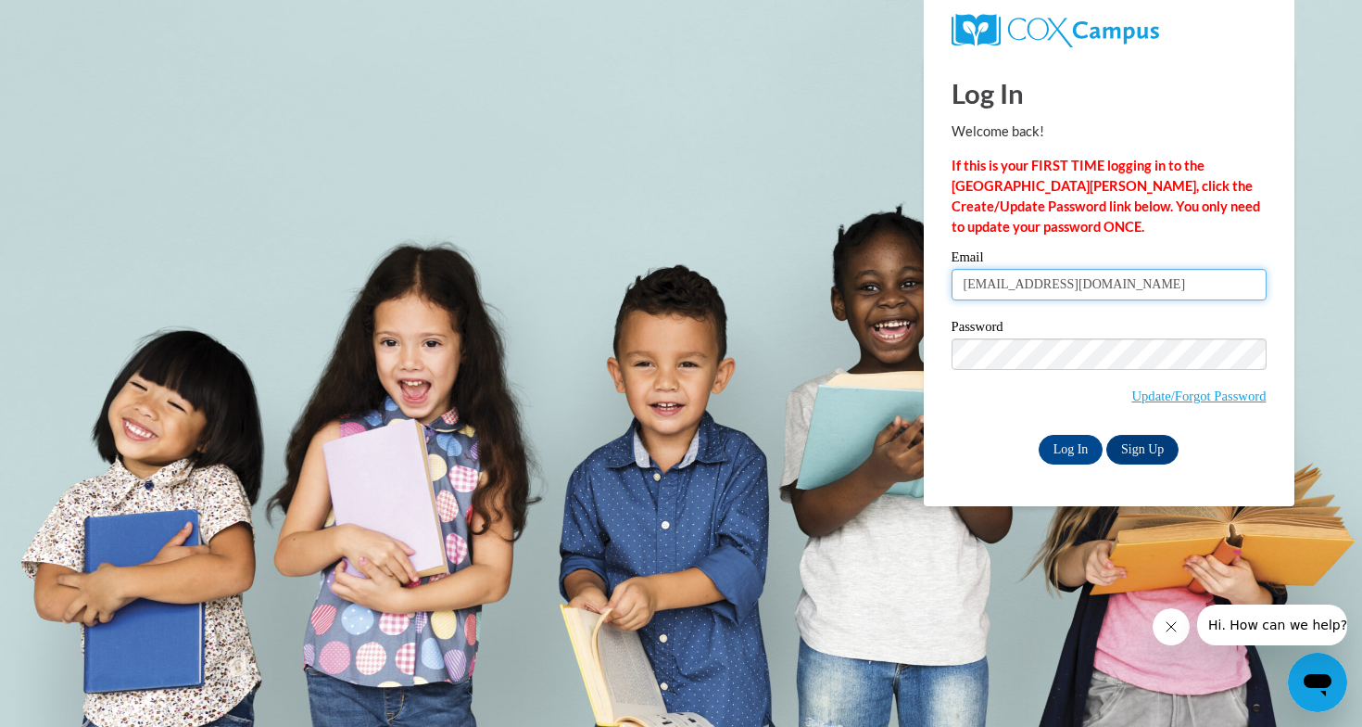
type input "[EMAIL_ADDRESS][DOMAIN_NAME]"
click at [1059, 447] on input "Log In" at bounding box center [1071, 450] width 65 height 30
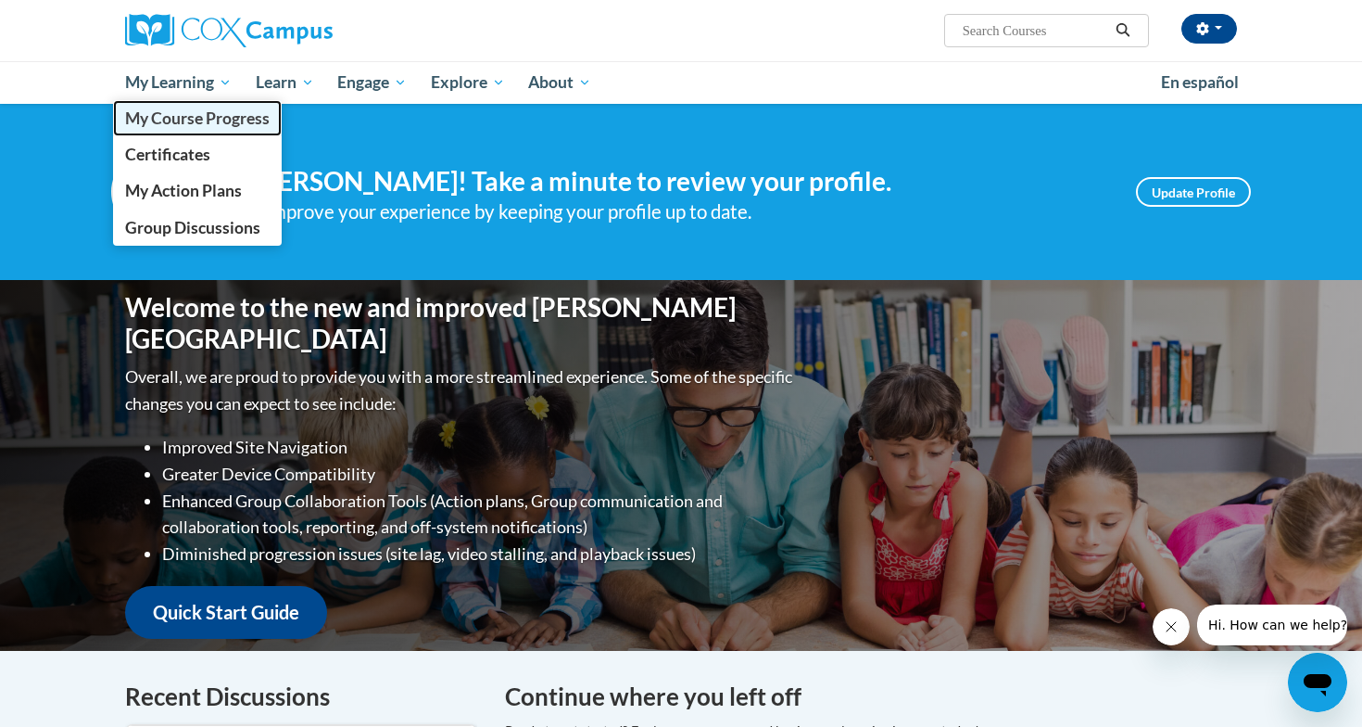
click at [198, 115] on span "My Course Progress" at bounding box center [197, 117] width 145 height 19
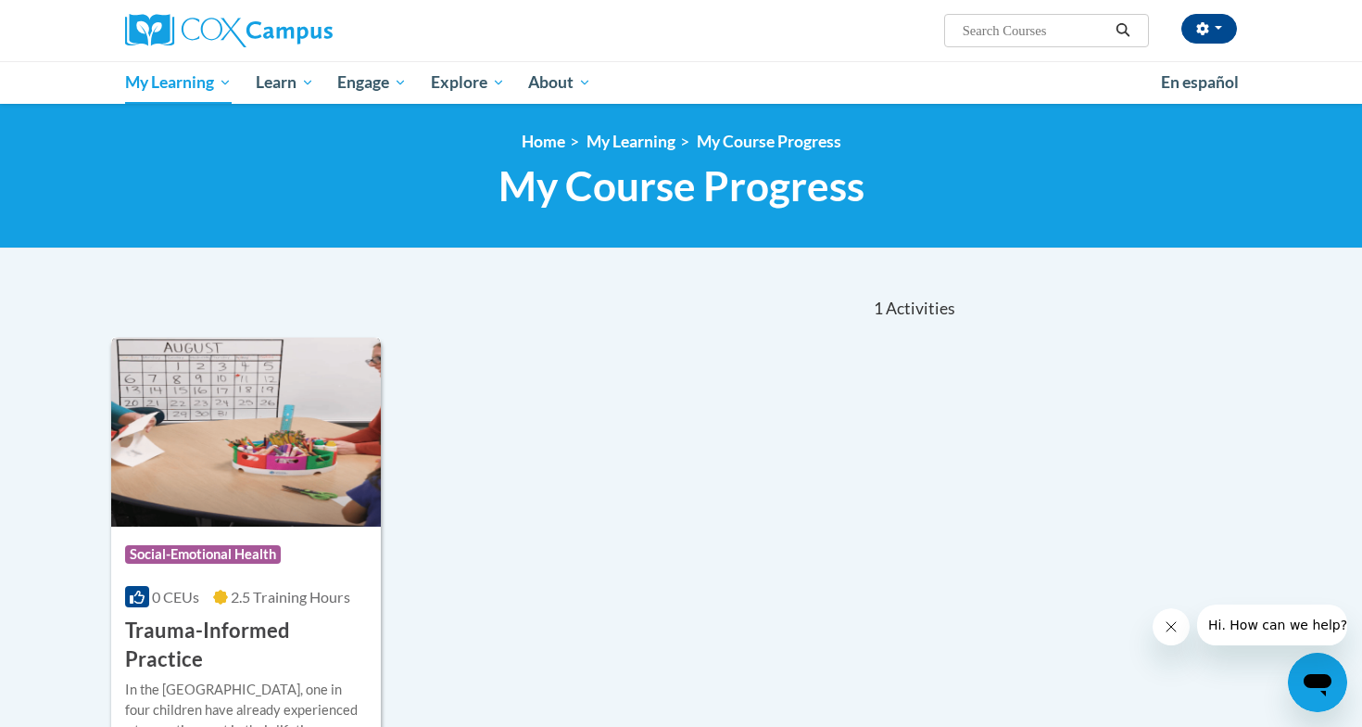
click at [227, 553] on span "Social-Emotional Health" at bounding box center [203, 554] width 156 height 19
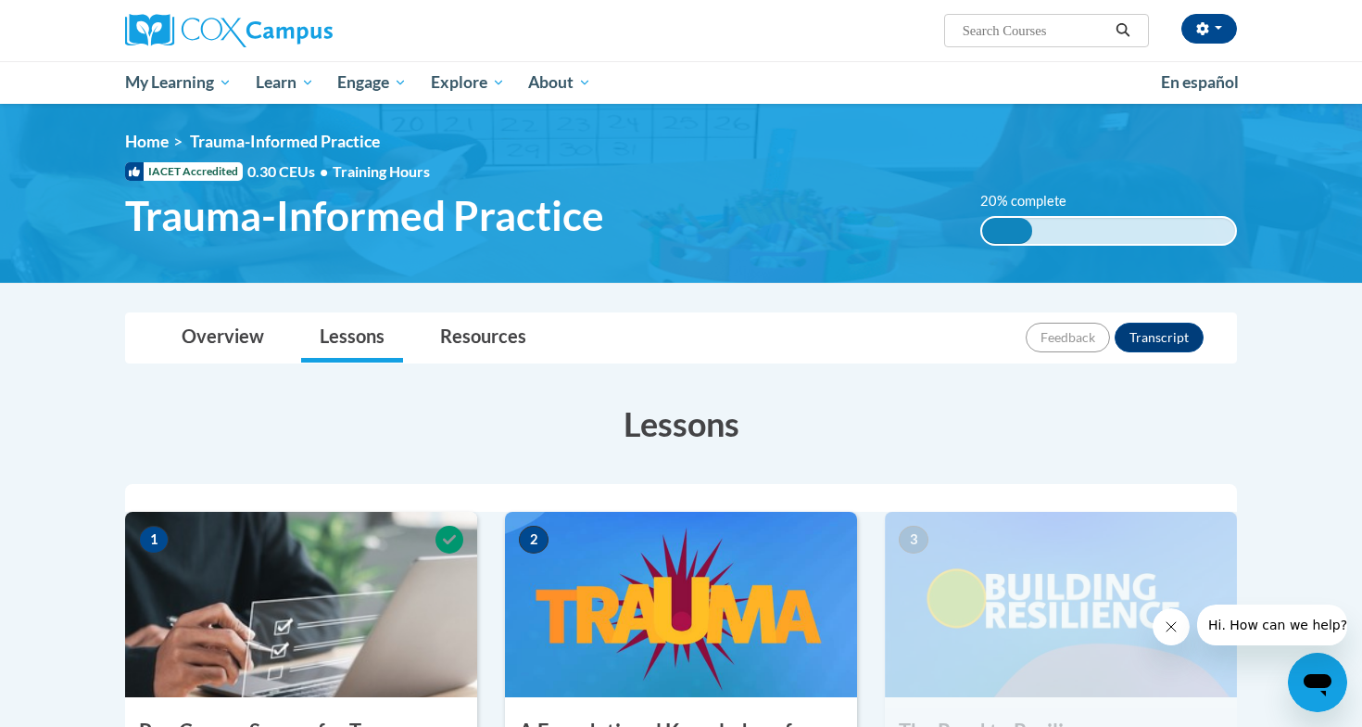
click at [435, 434] on h3 "Lessons" at bounding box center [681, 423] width 1112 height 46
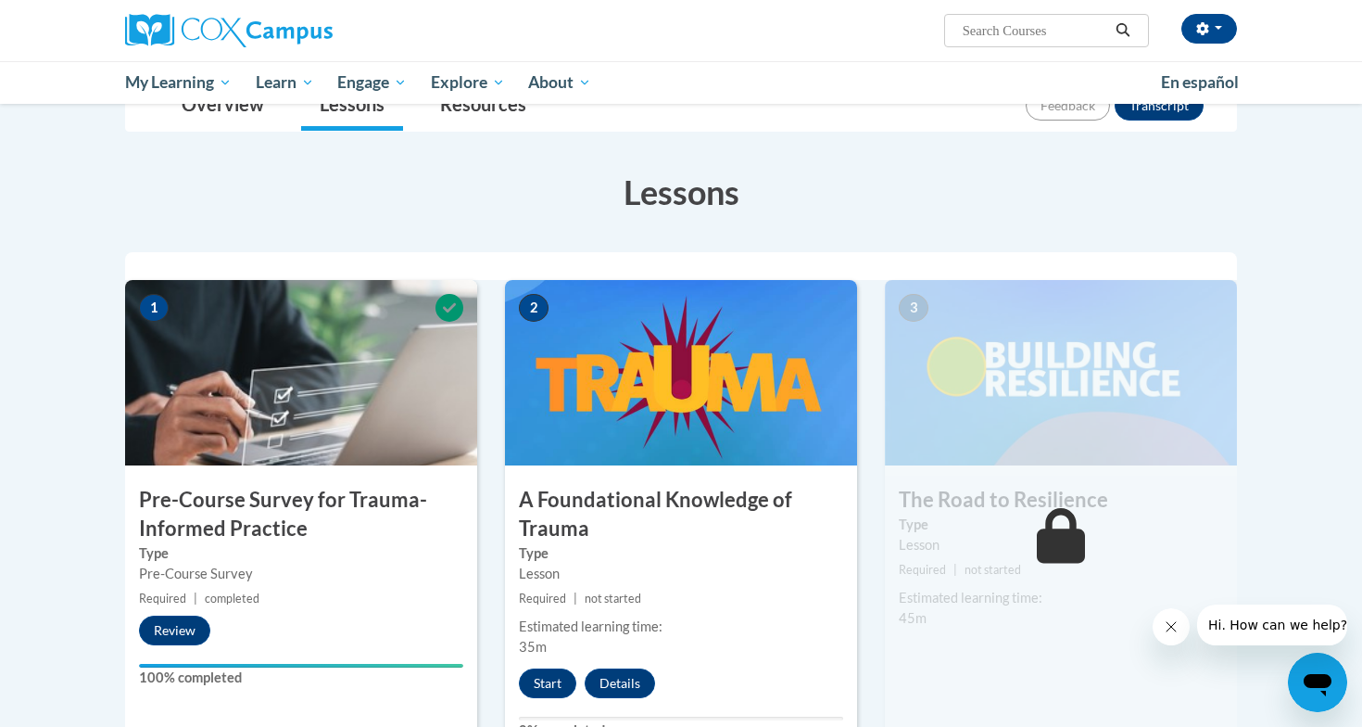
scroll to position [259, 0]
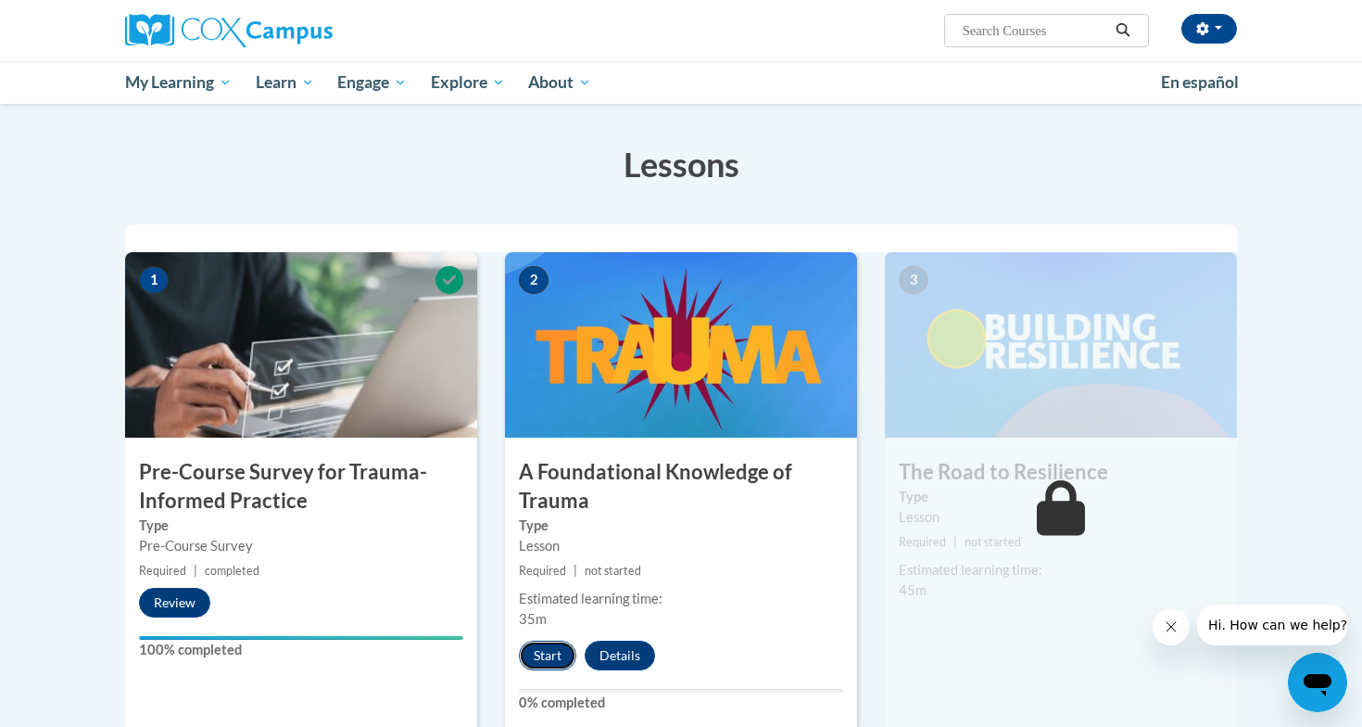
click at [552, 655] on button "Start" at bounding box center [547, 655] width 57 height 30
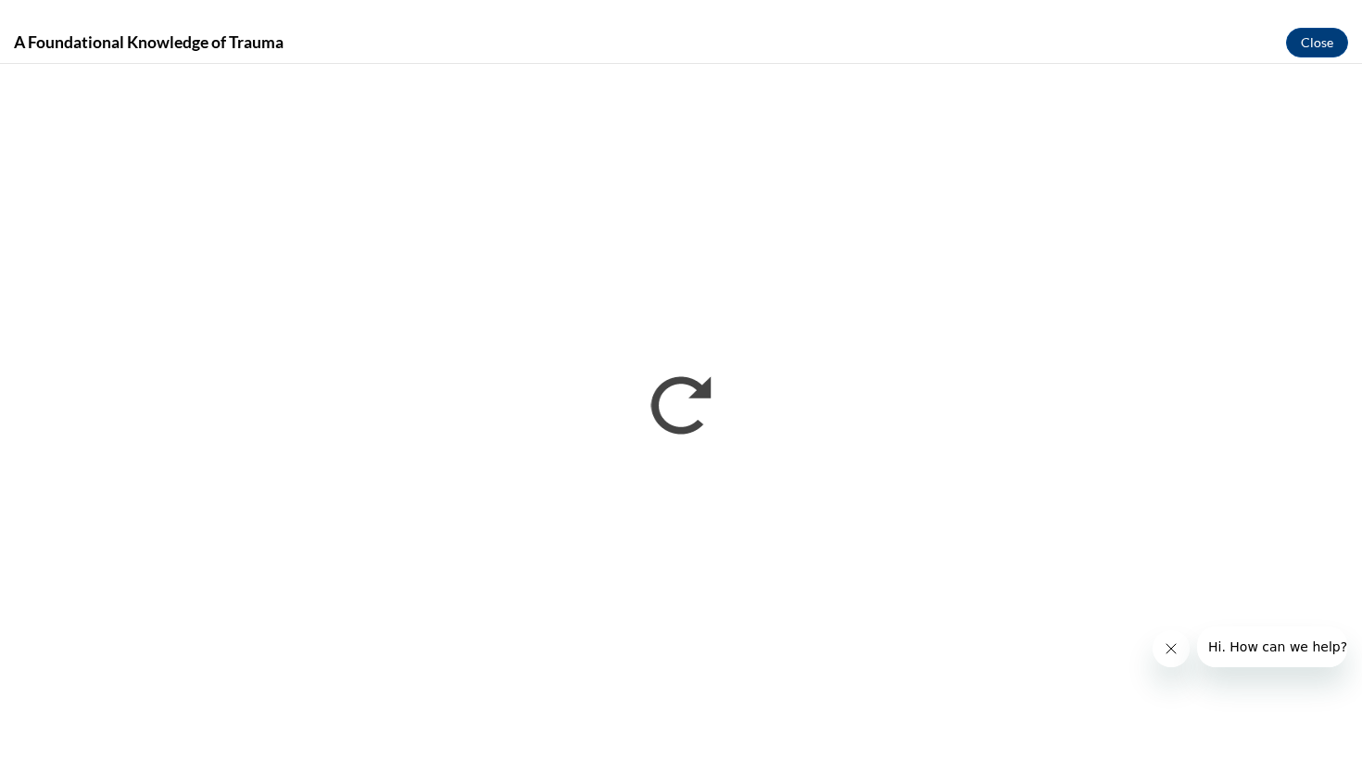
scroll to position [0, 0]
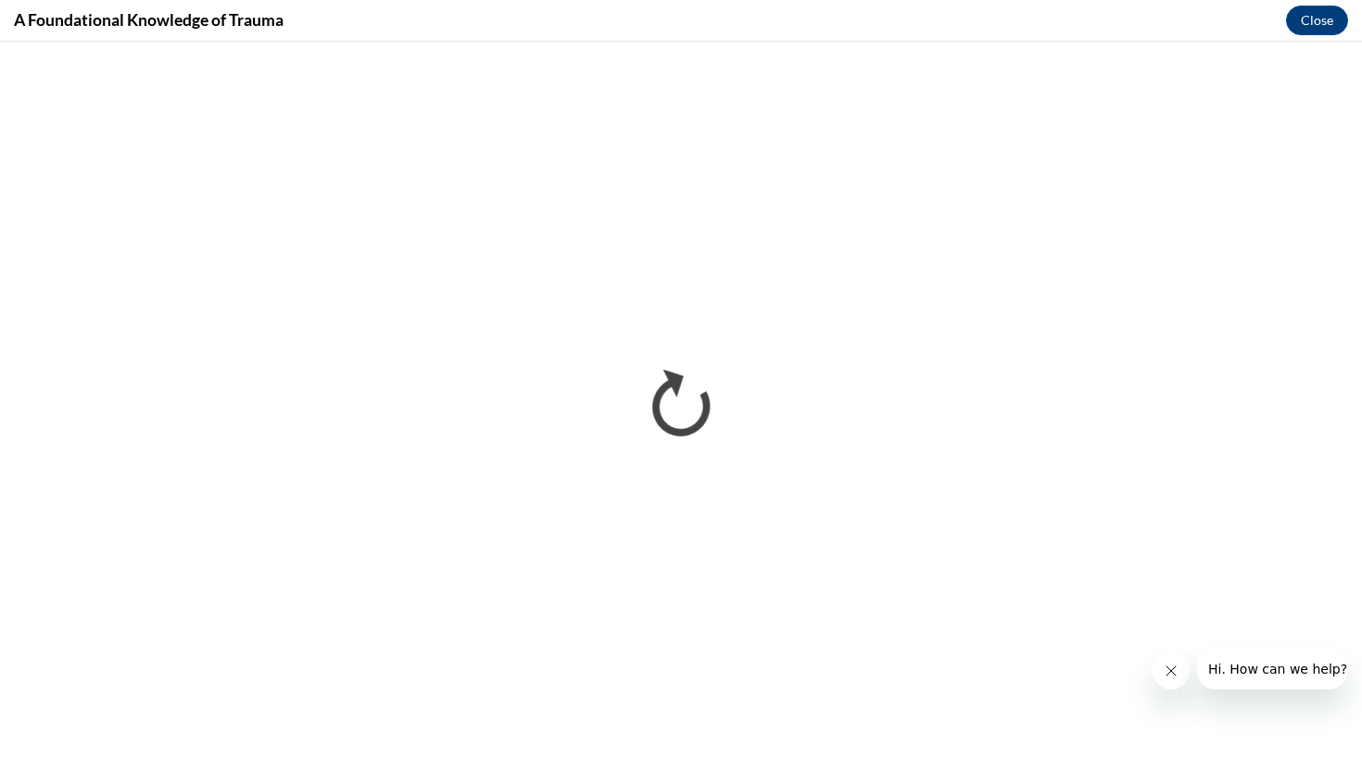
click at [1170, 673] on icon "Close message from company" at bounding box center [1171, 671] width 15 height 15
